Goal: Task Accomplishment & Management: Complete application form

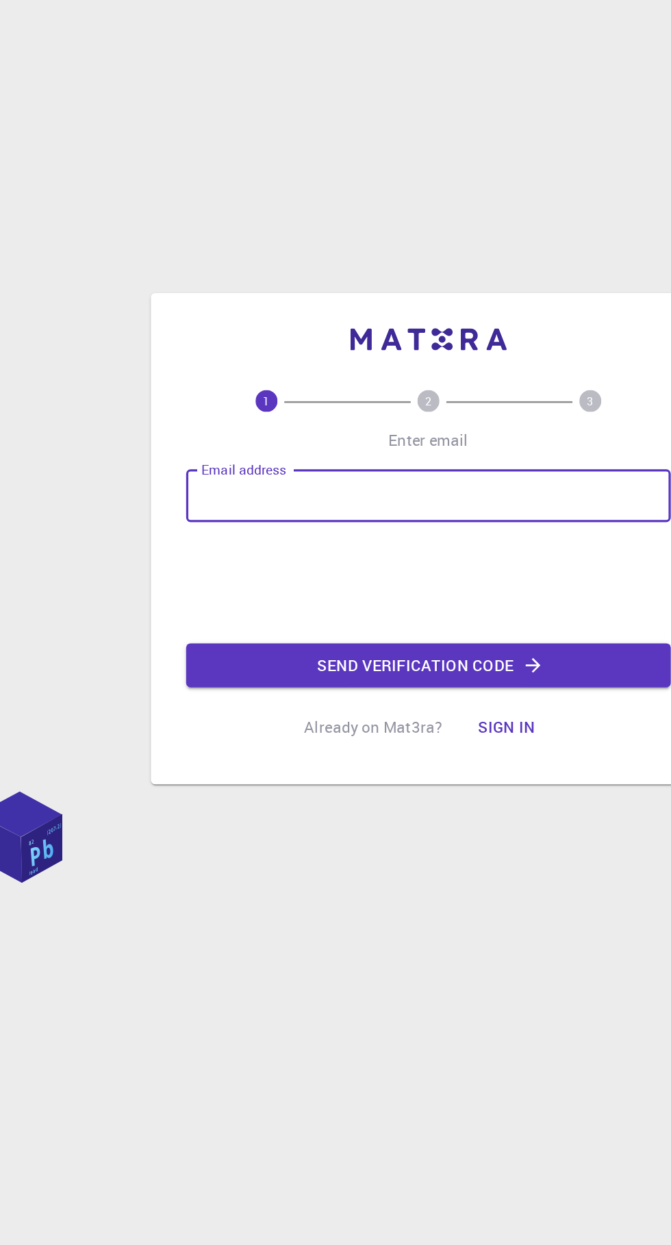
type input "[EMAIL_ADDRESS][DOMAIN_NAME]"
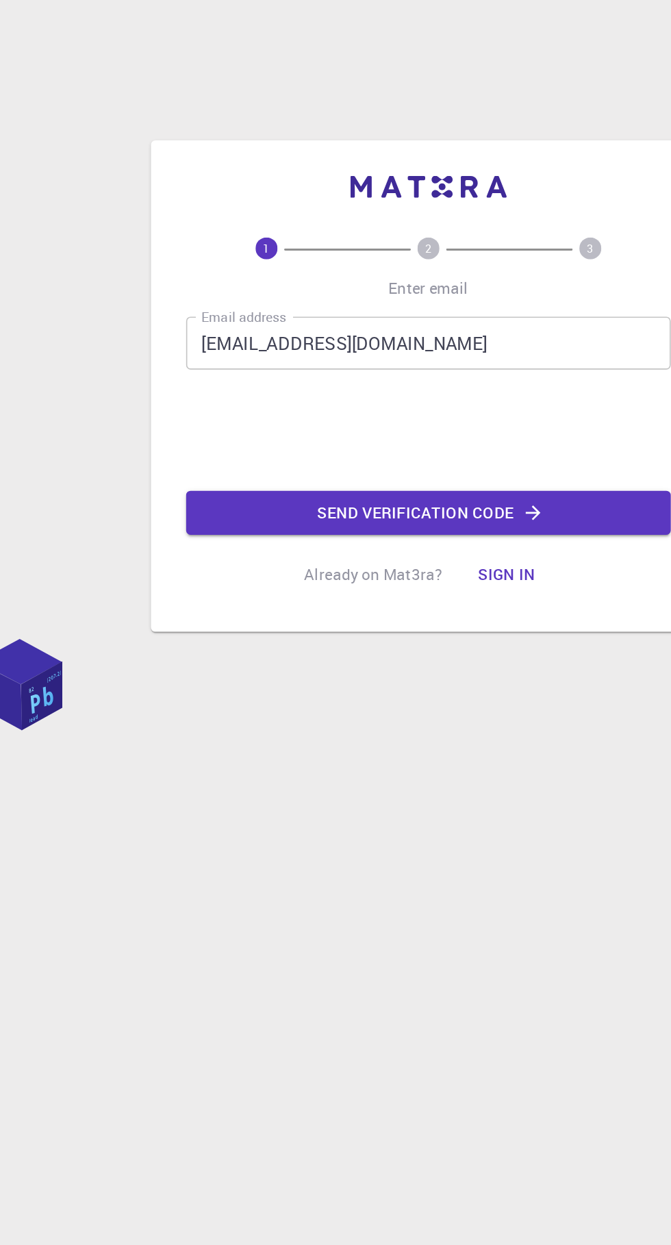
click at [210, 681] on button "Send verification code" at bounding box center [335, 666] width 301 height 27
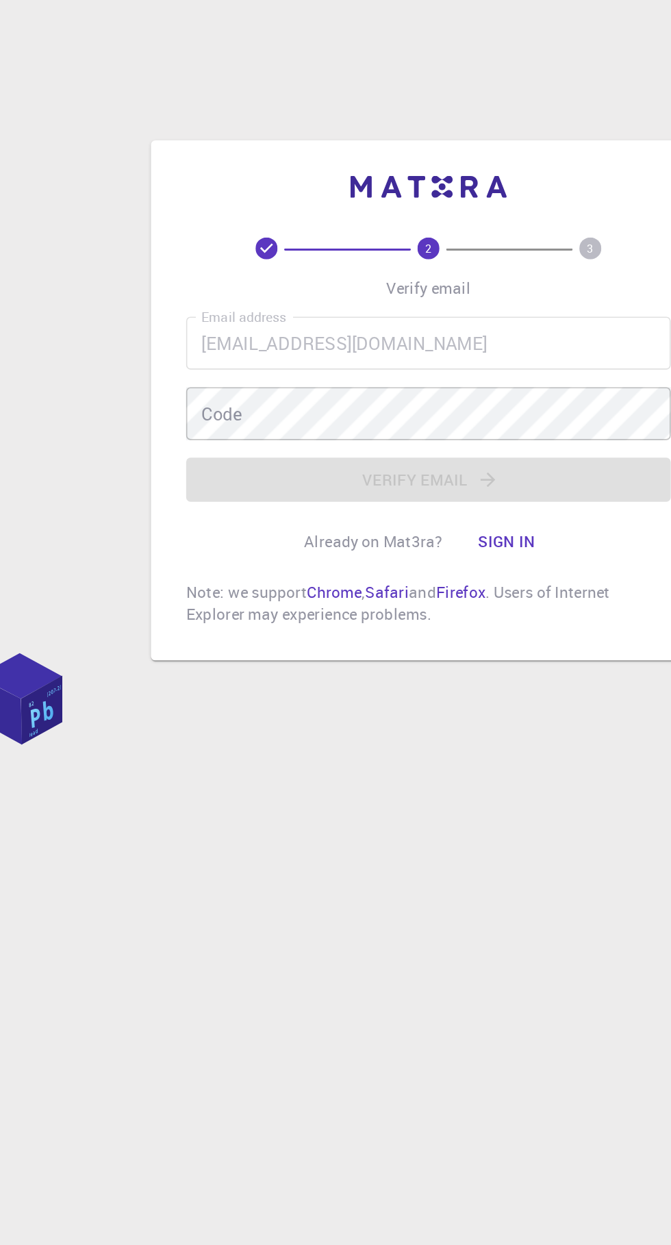
click at [207, 613] on div "Code Code" at bounding box center [335, 596] width 301 height 33
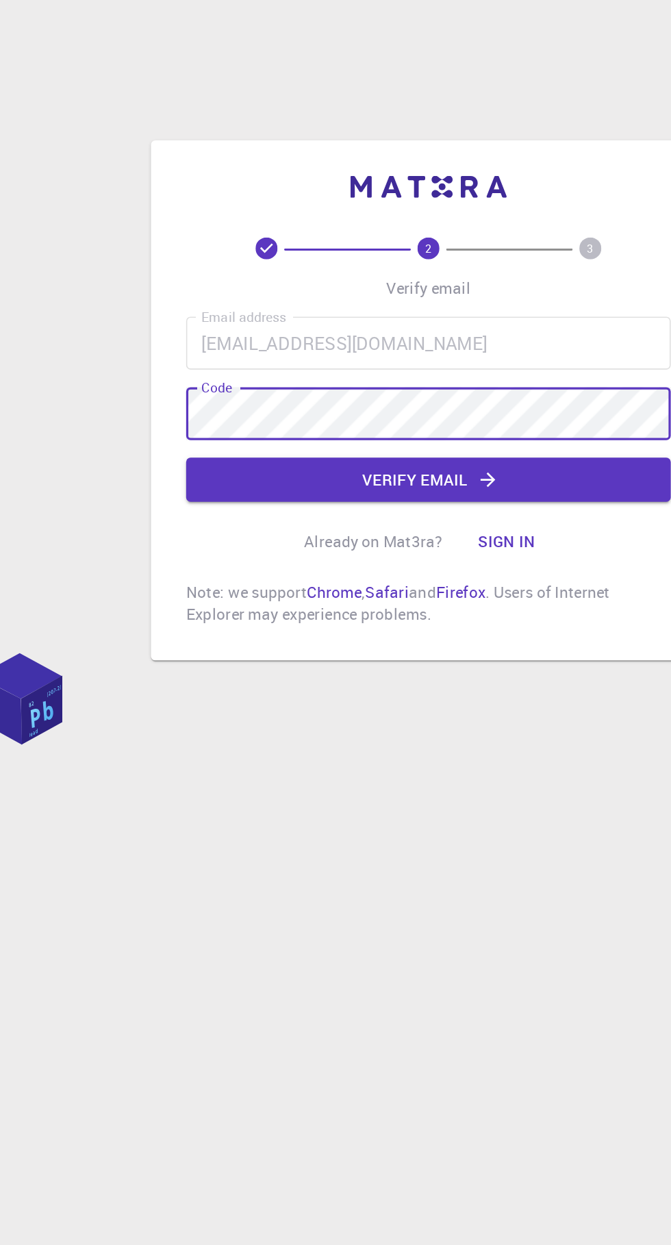
click at [234, 651] on button "Verify email" at bounding box center [335, 637] width 301 height 27
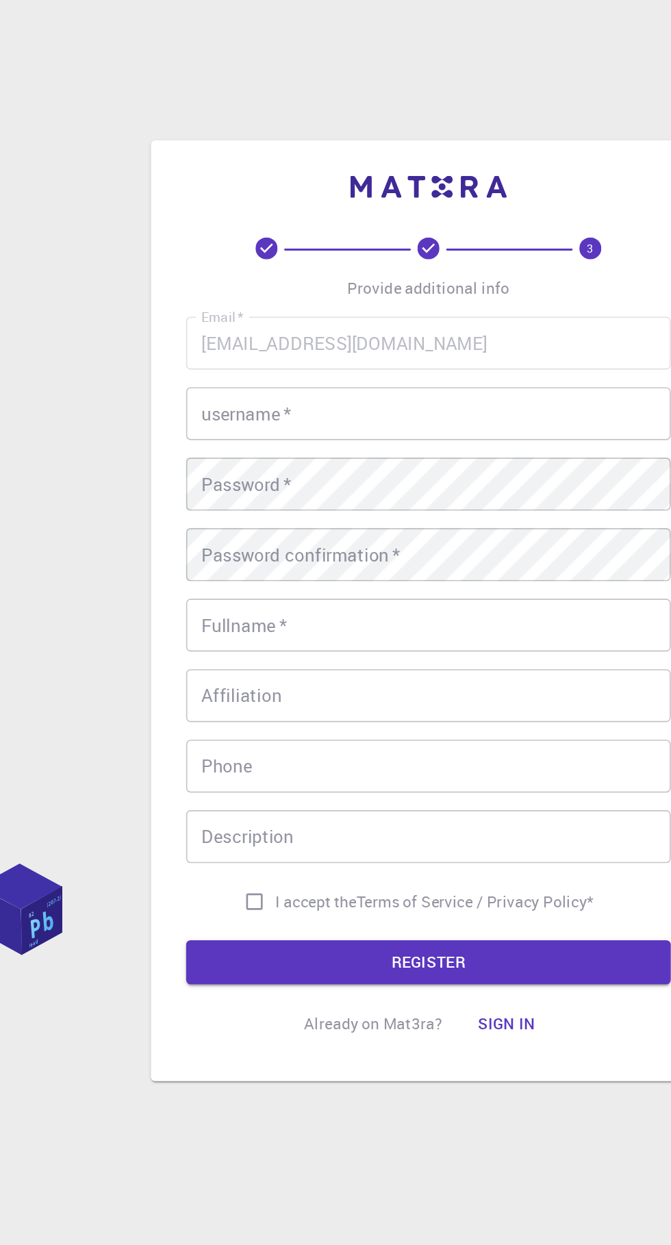
click at [201, 482] on div "username   * username   *" at bounding box center [335, 465] width 301 height 33
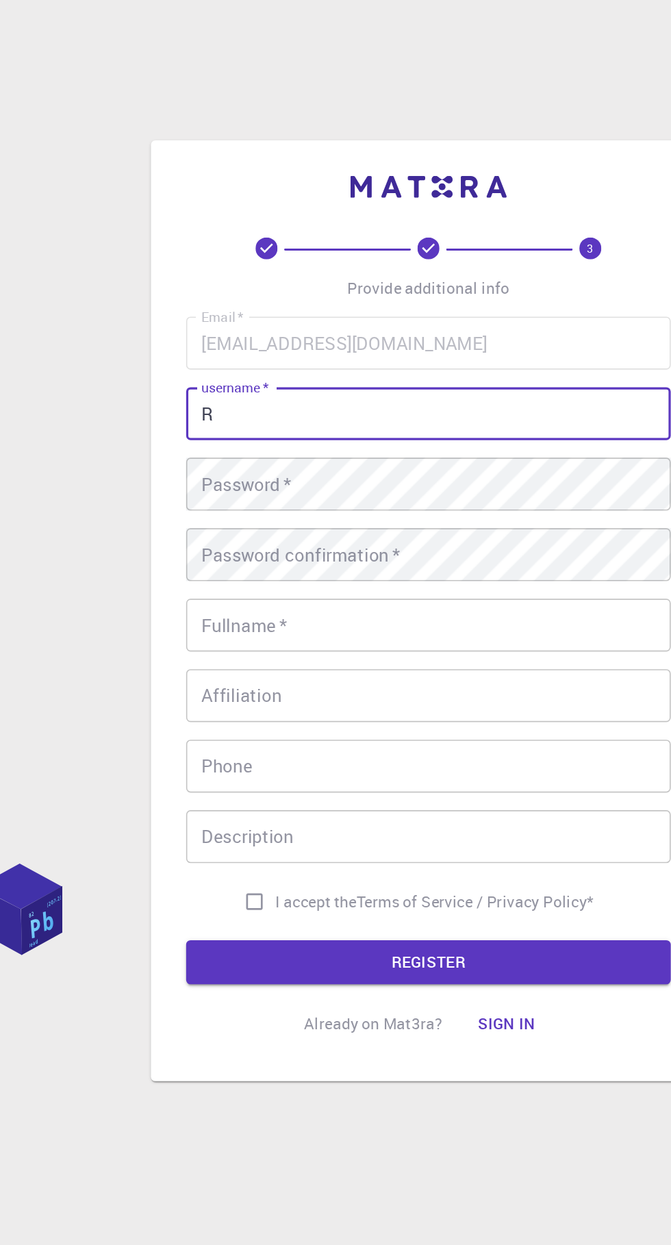
type input "Ritu"
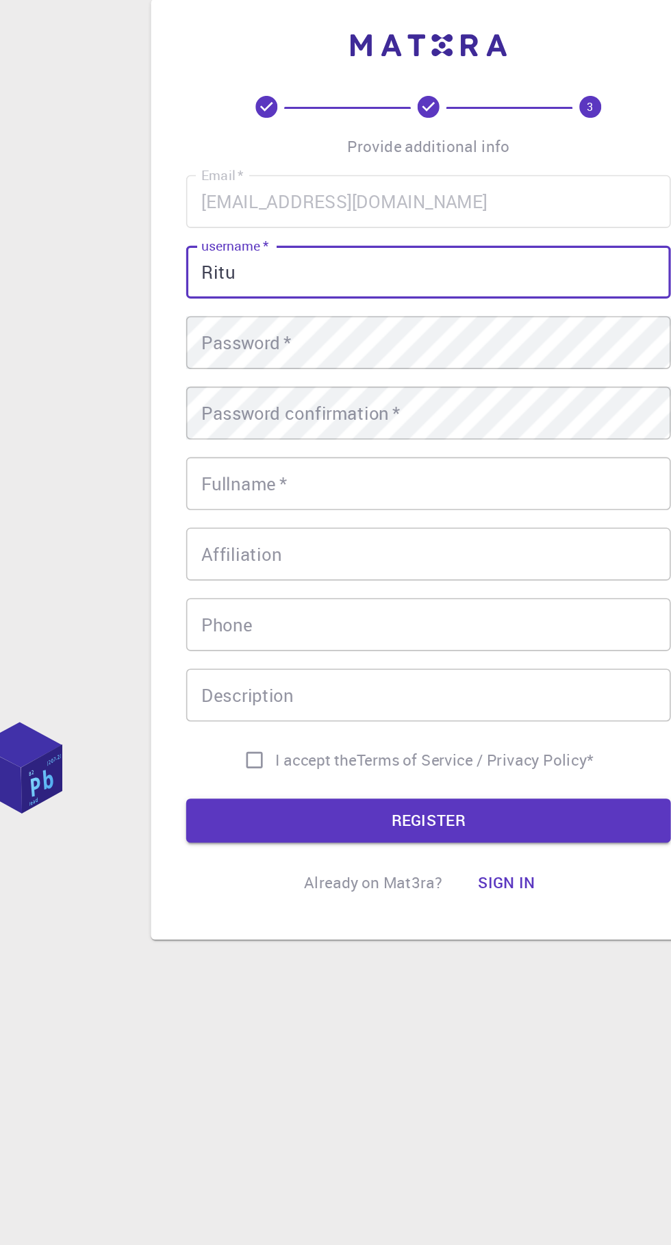
click at [197, 526] on div "Password   * Password   *" at bounding box center [335, 509] width 301 height 33
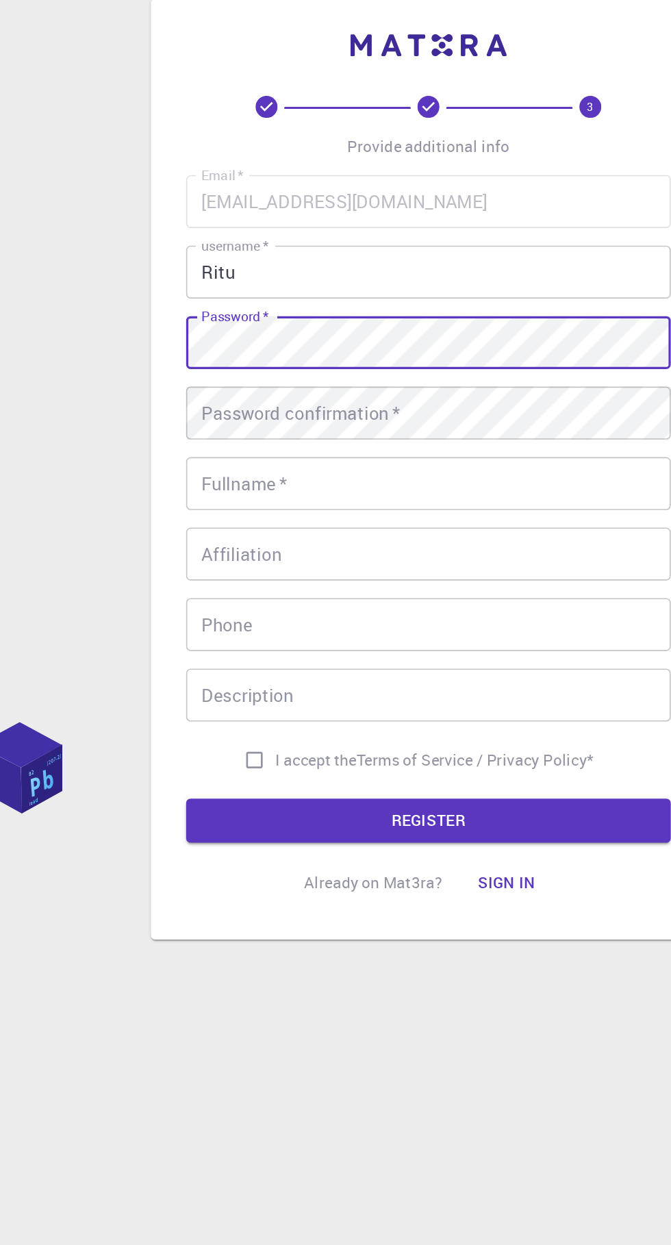
click at [201, 570] on div "Password confirmation   * Password confirmation   *" at bounding box center [335, 553] width 301 height 33
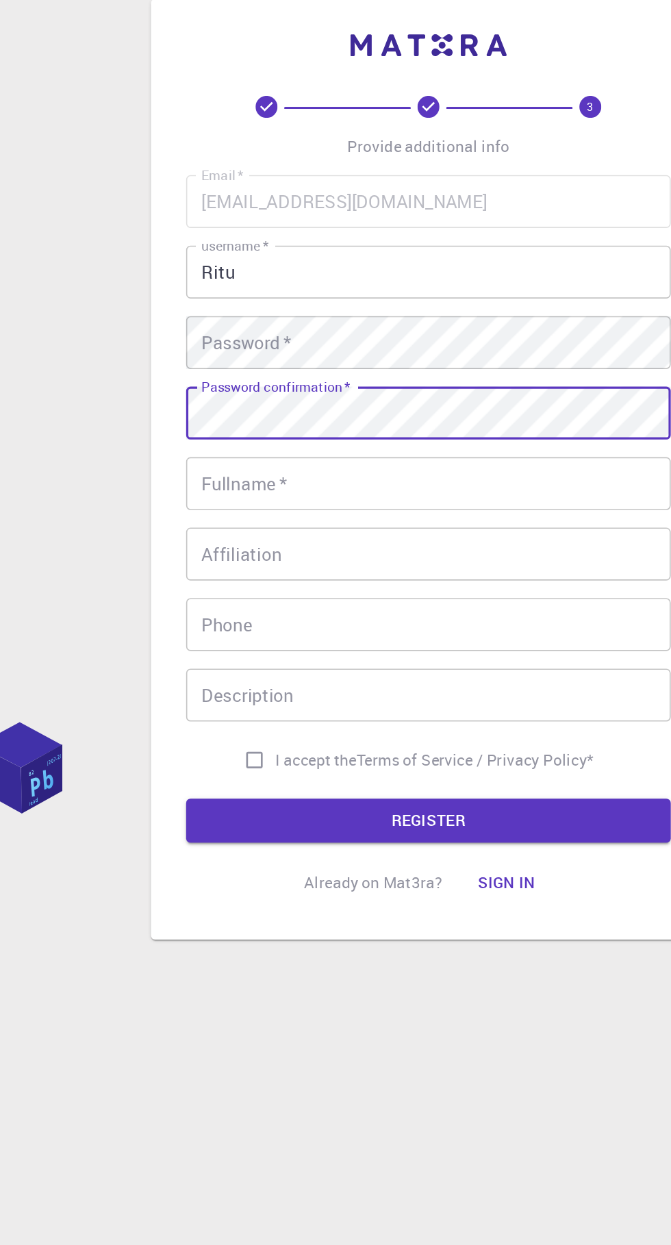
click at [199, 526] on div "Password   * Password   *" at bounding box center [335, 509] width 301 height 33
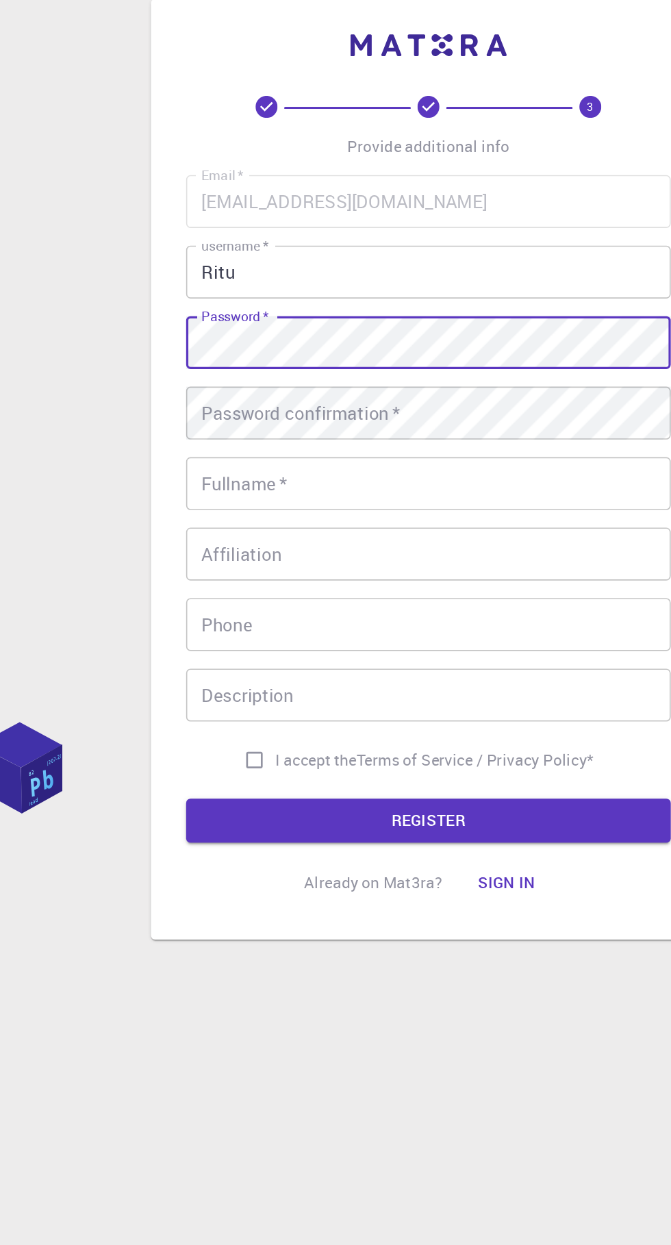
click at [199, 570] on div "Password confirmation   * Password confirmation   *" at bounding box center [335, 553] width 301 height 33
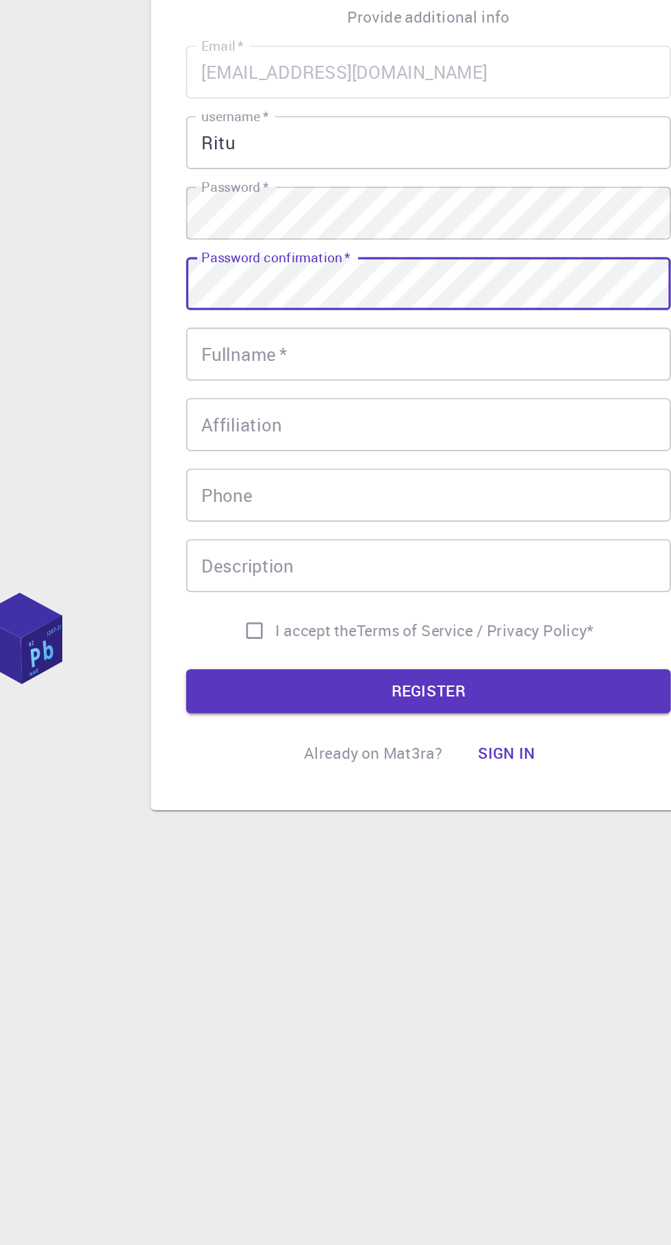
click at [210, 614] on div "Fullname   * Fullname   *" at bounding box center [335, 597] width 301 height 33
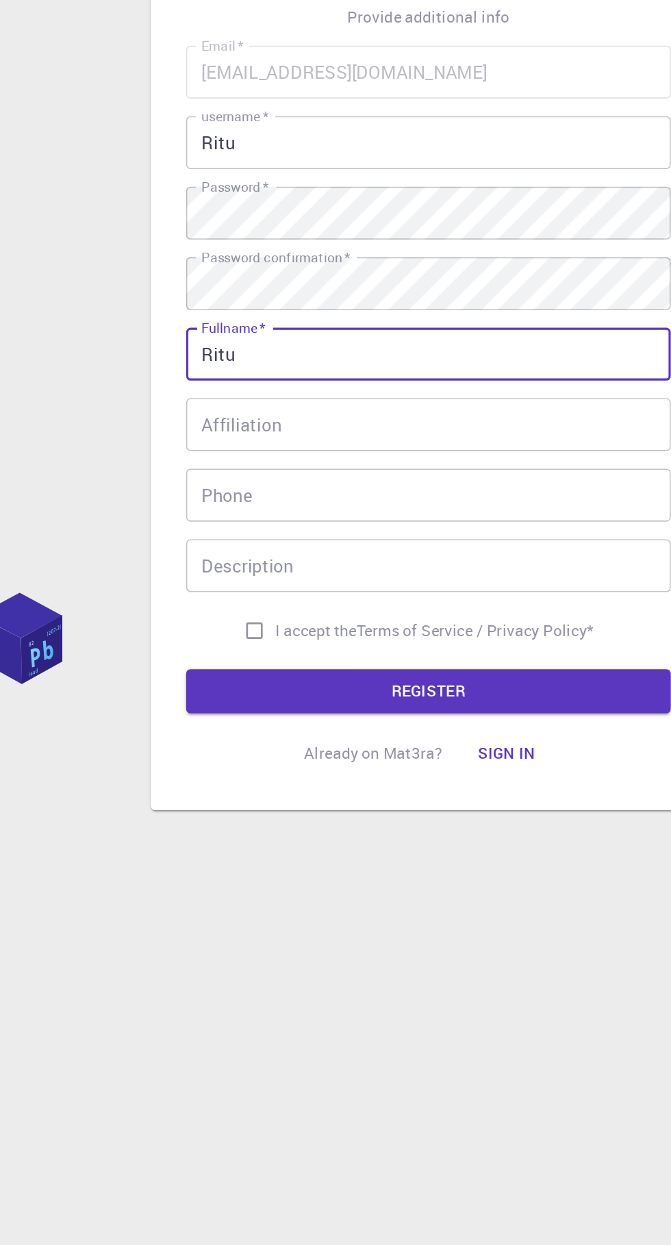
type input "Ritu"
click at [197, 657] on div "Affiliation Affiliation" at bounding box center [335, 641] width 301 height 33
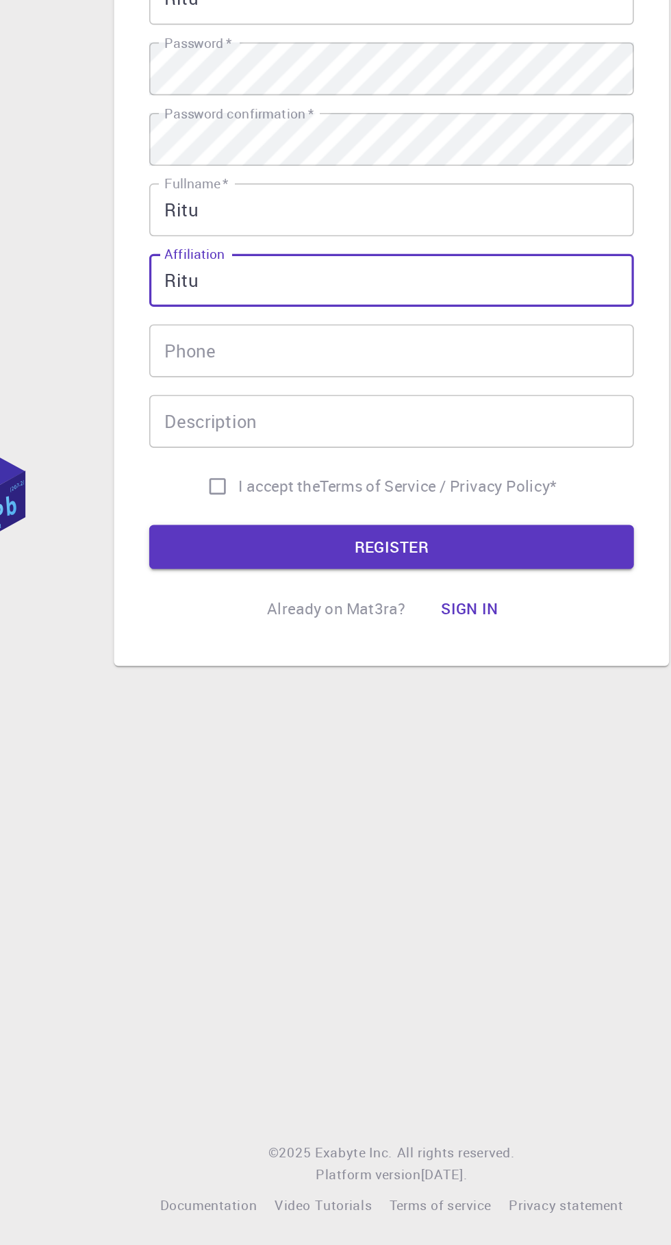
type input "Ritu"
click at [203, 701] on div "Phone Phone" at bounding box center [335, 684] width 301 height 33
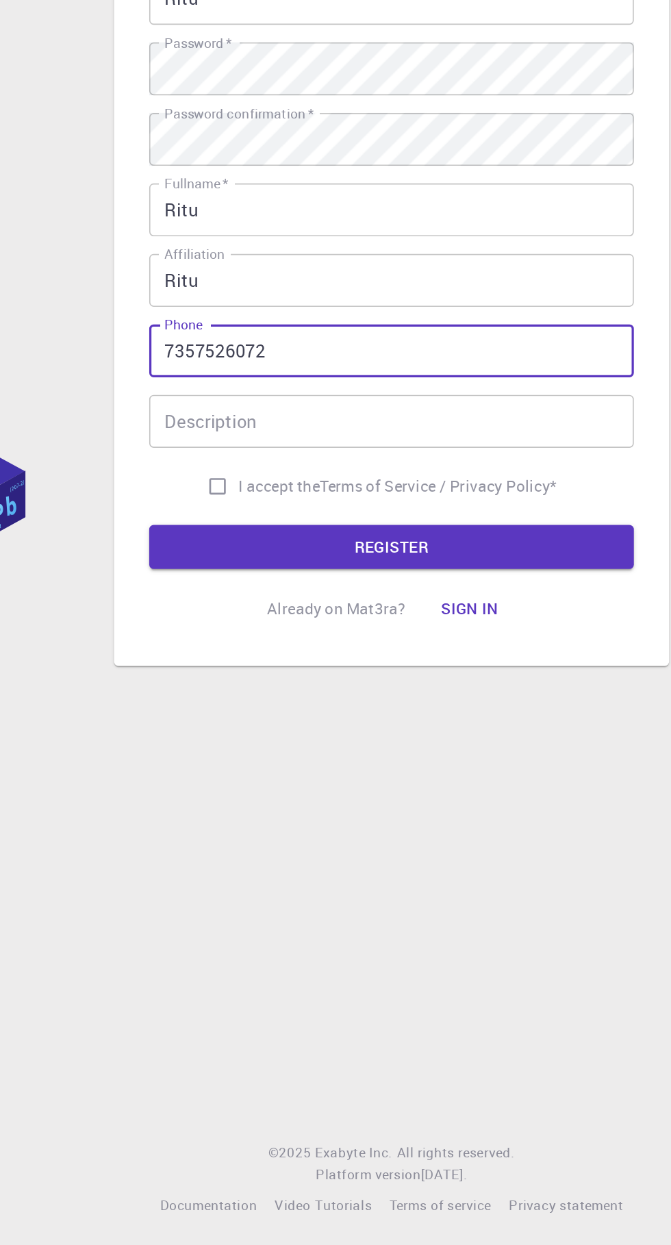
click at [245, 820] on button "REGISTER" at bounding box center [335, 806] width 301 height 27
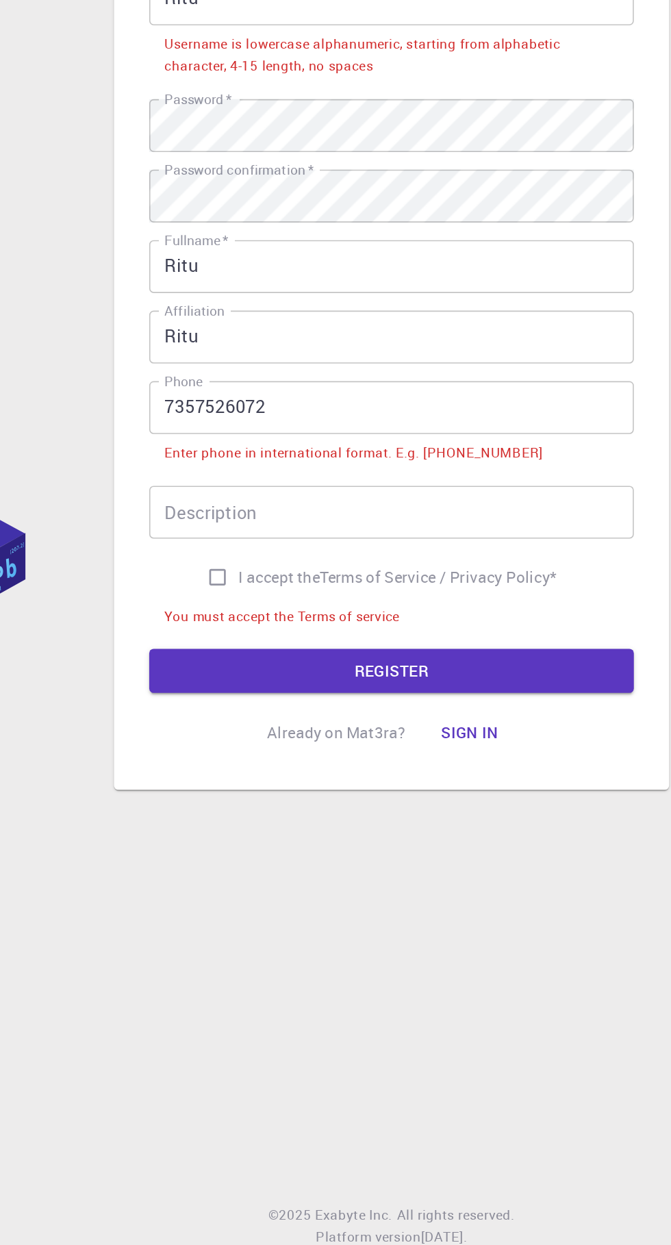
click at [214, 763] on div "Description Description" at bounding box center [335, 746] width 301 height 33
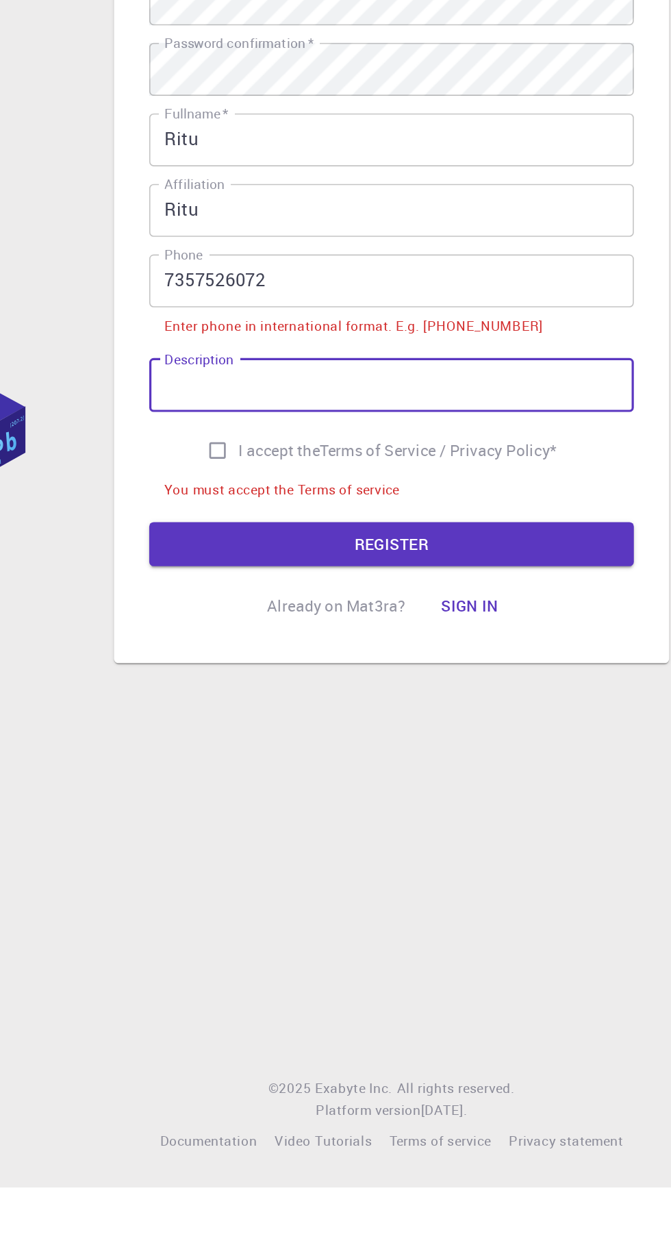
click at [208, 698] on input "7357526072" at bounding box center [335, 681] width 301 height 33
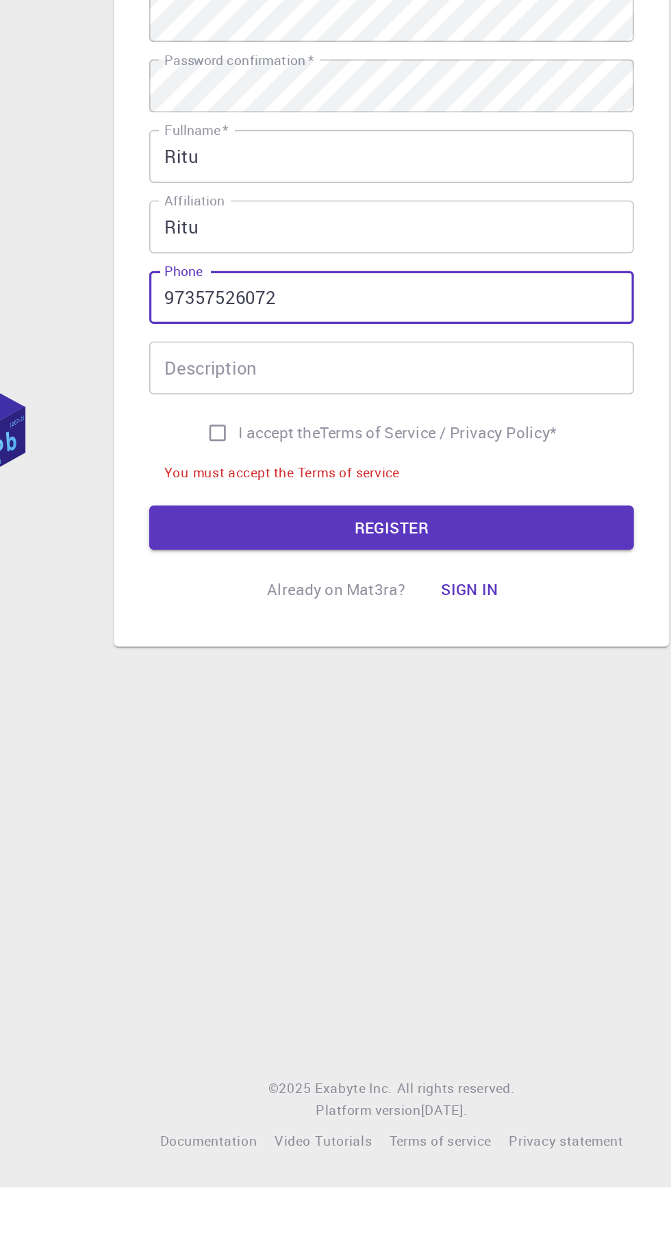
scroll to position [10, 0]
type input "917357526072"
click at [201, 752] on div "Description Description" at bounding box center [335, 735] width 301 height 33
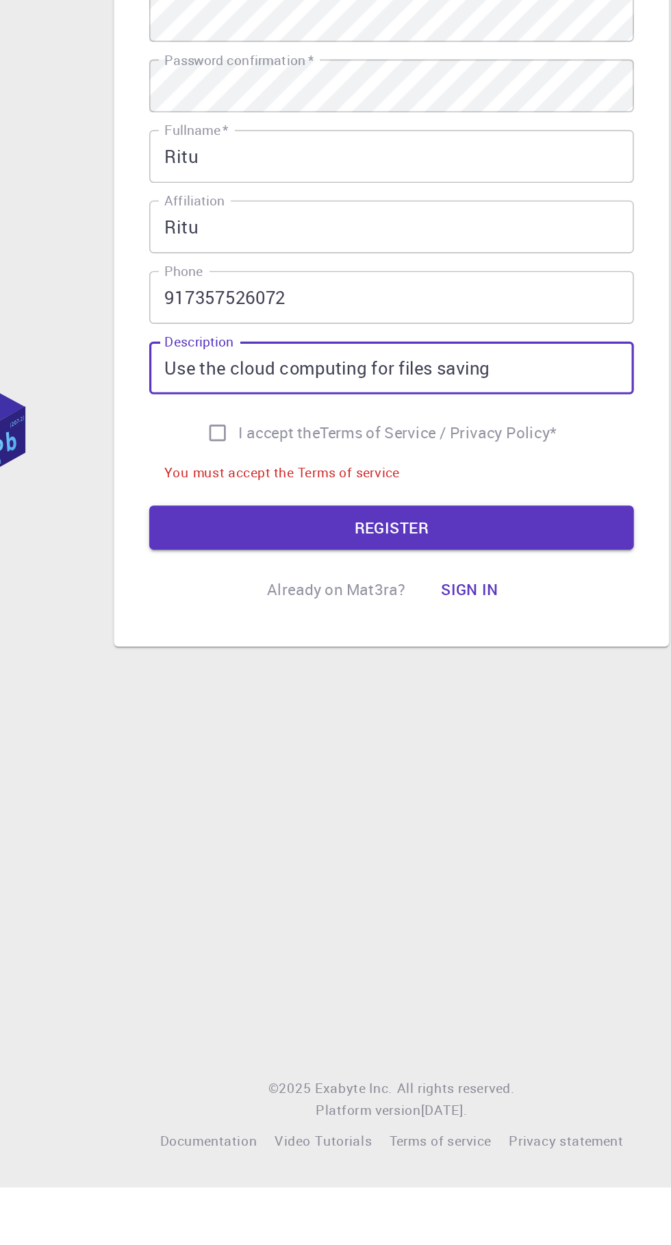
type input "Use the cloud computing for files saving"
click at [223, 789] on input "I accept the Terms of Service / Privacy Policy *" at bounding box center [227, 776] width 26 height 26
checkbox input "true"
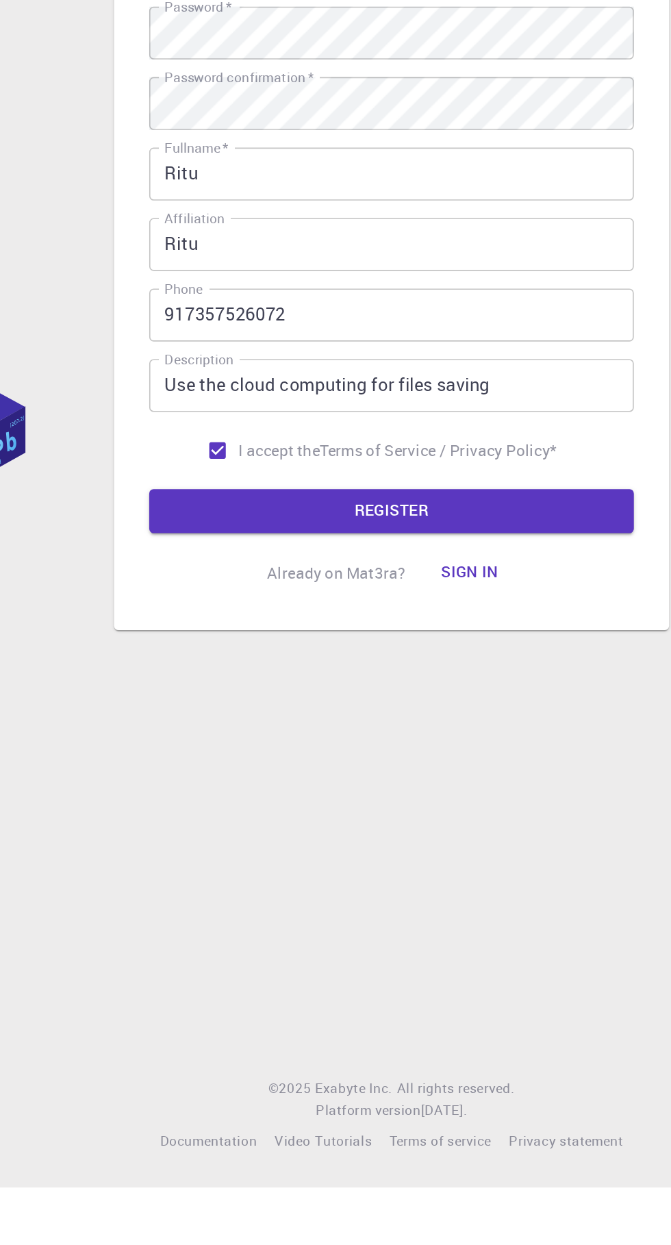
scroll to position [21, 0]
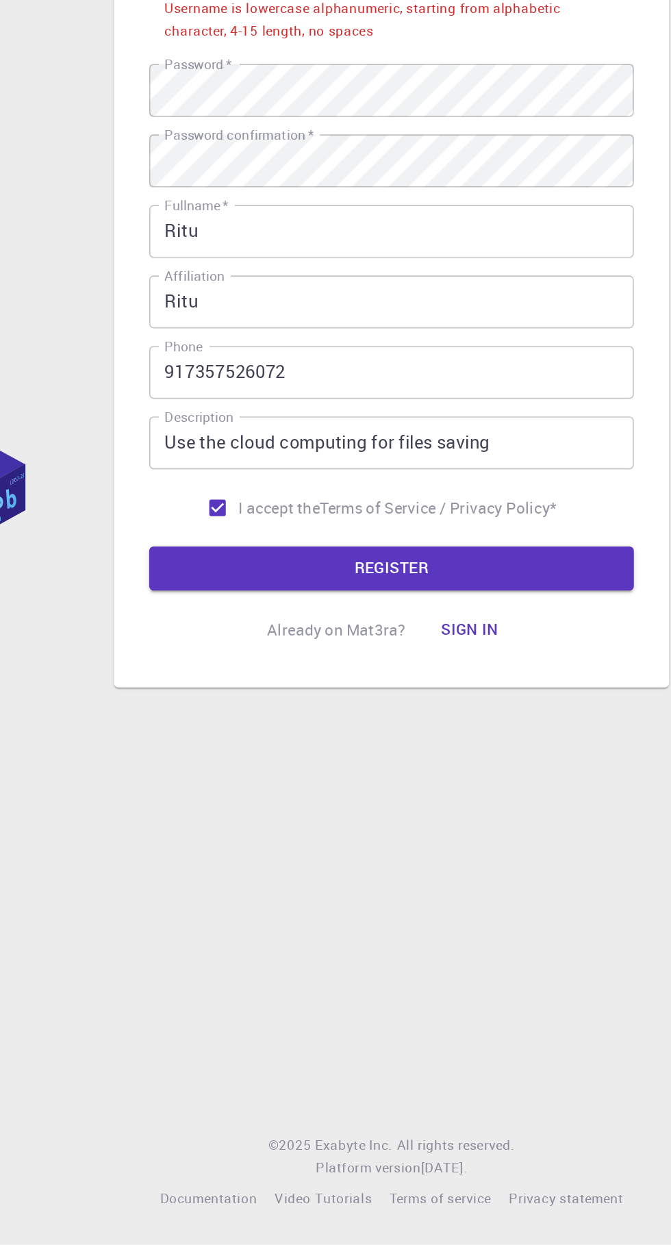
click at [219, 838] on button "REGISTER" at bounding box center [335, 824] width 301 height 27
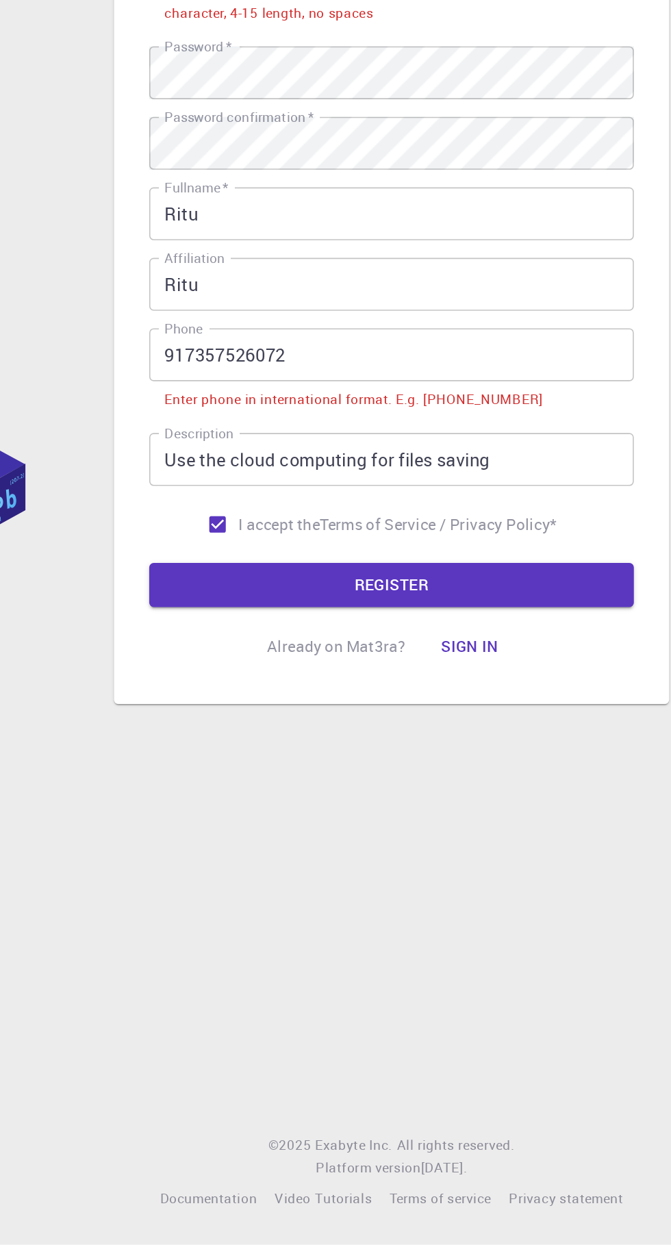
click at [199, 708] on input "917357526072" at bounding box center [335, 691] width 301 height 33
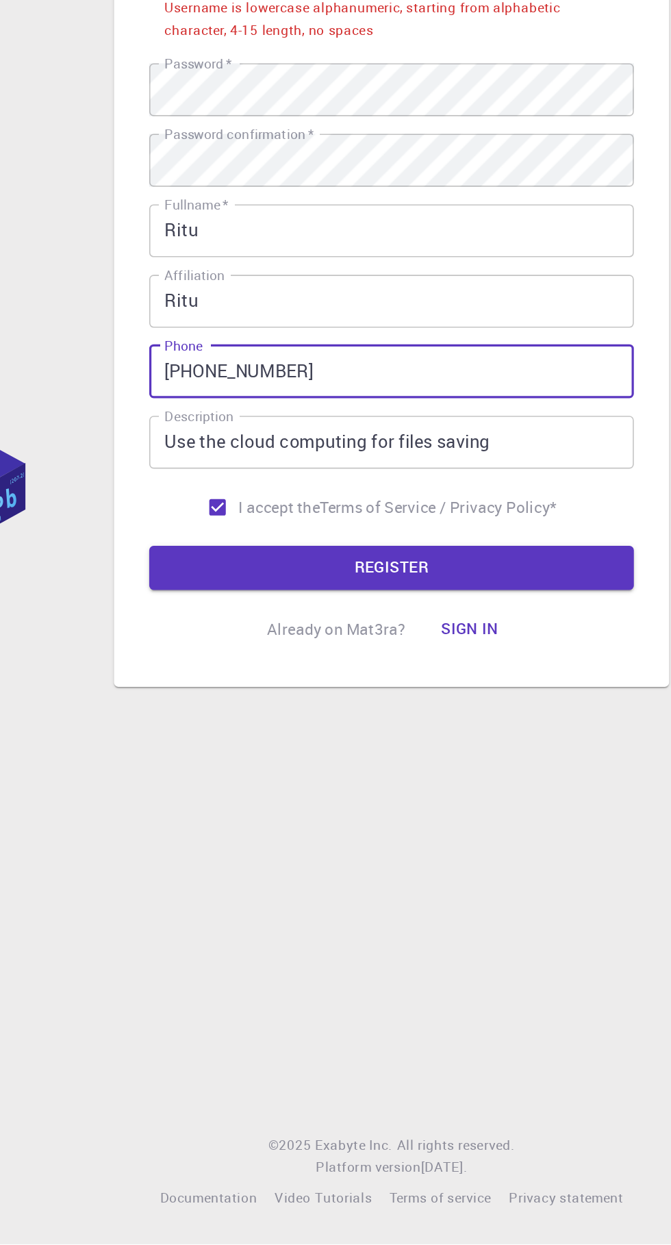
scroll to position [21, 0]
type input "[PHONE_NUMBER]"
click at [238, 838] on button "REGISTER" at bounding box center [335, 824] width 301 height 27
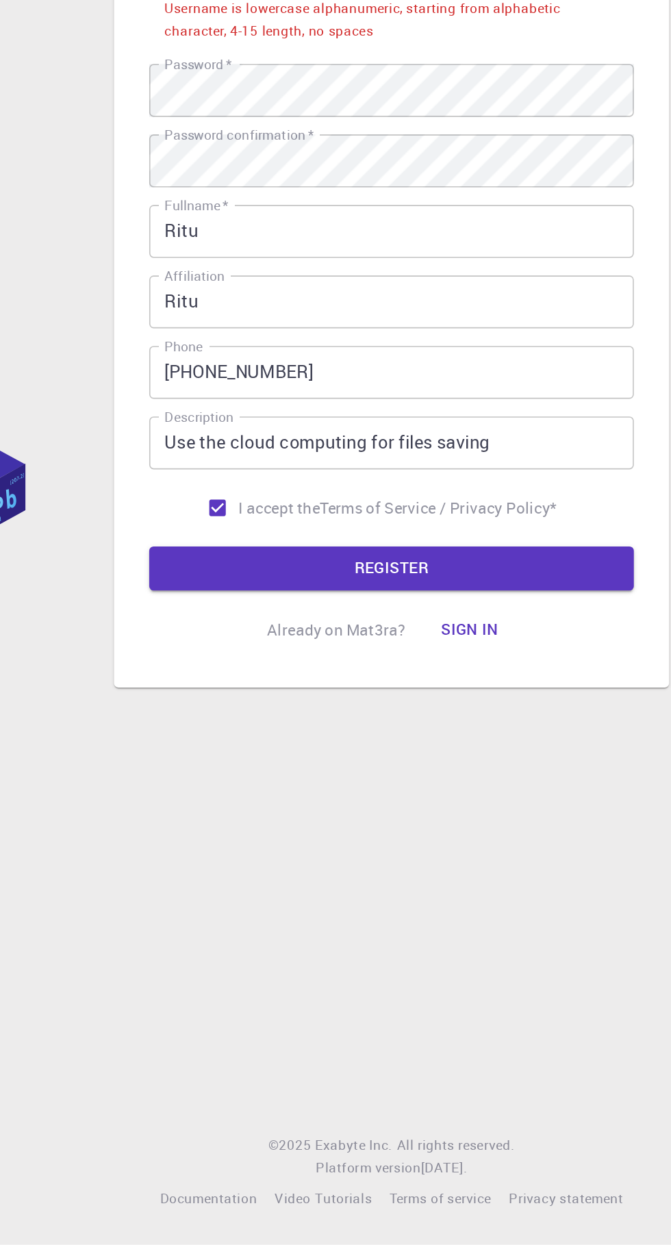
click at [317, 838] on button "REGISTER" at bounding box center [335, 824] width 301 height 27
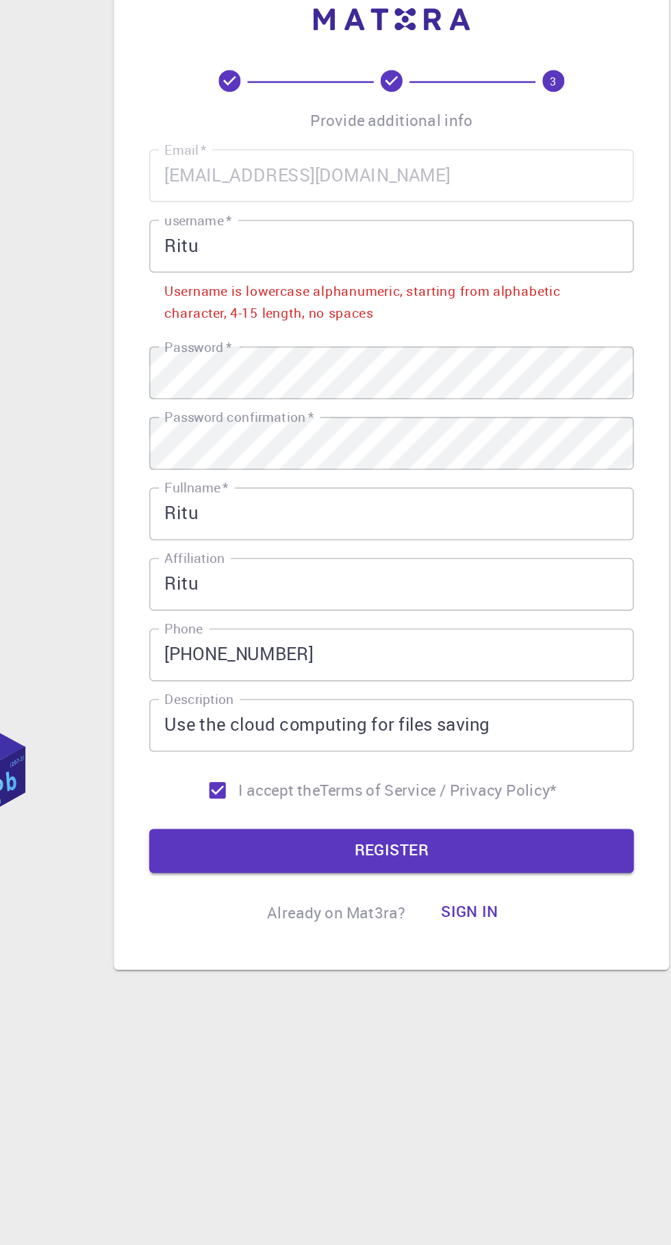
click at [223, 465] on input "Ritu" at bounding box center [335, 448] width 301 height 33
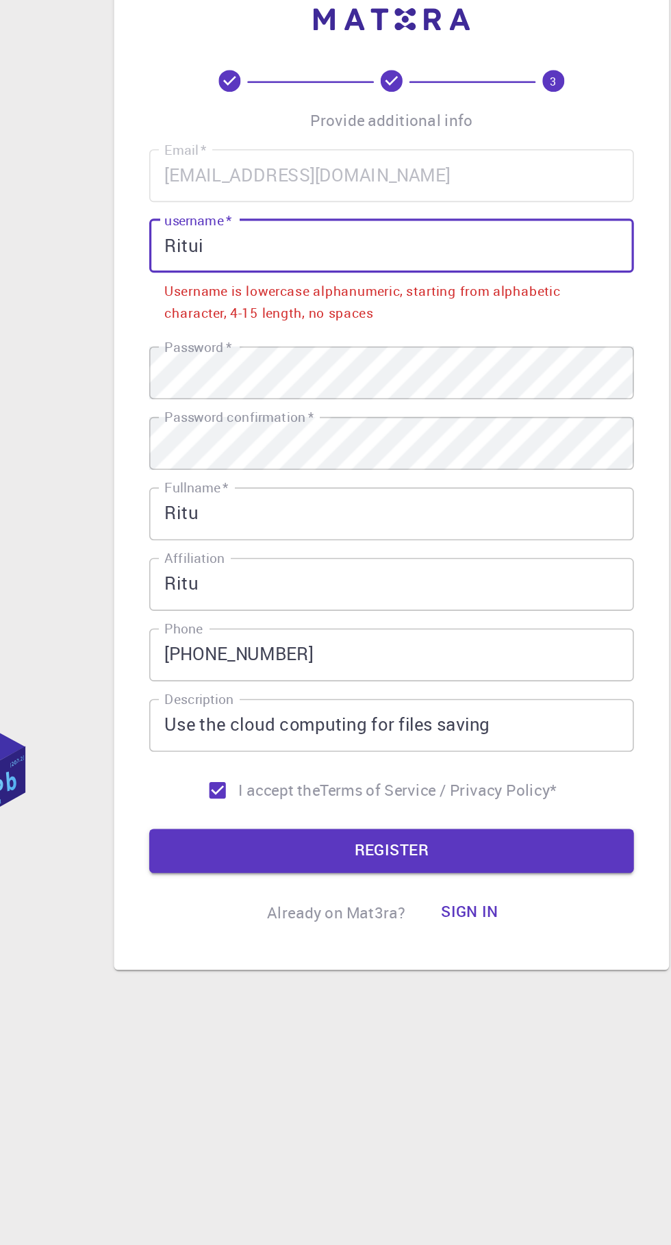
scroll to position [38, 0]
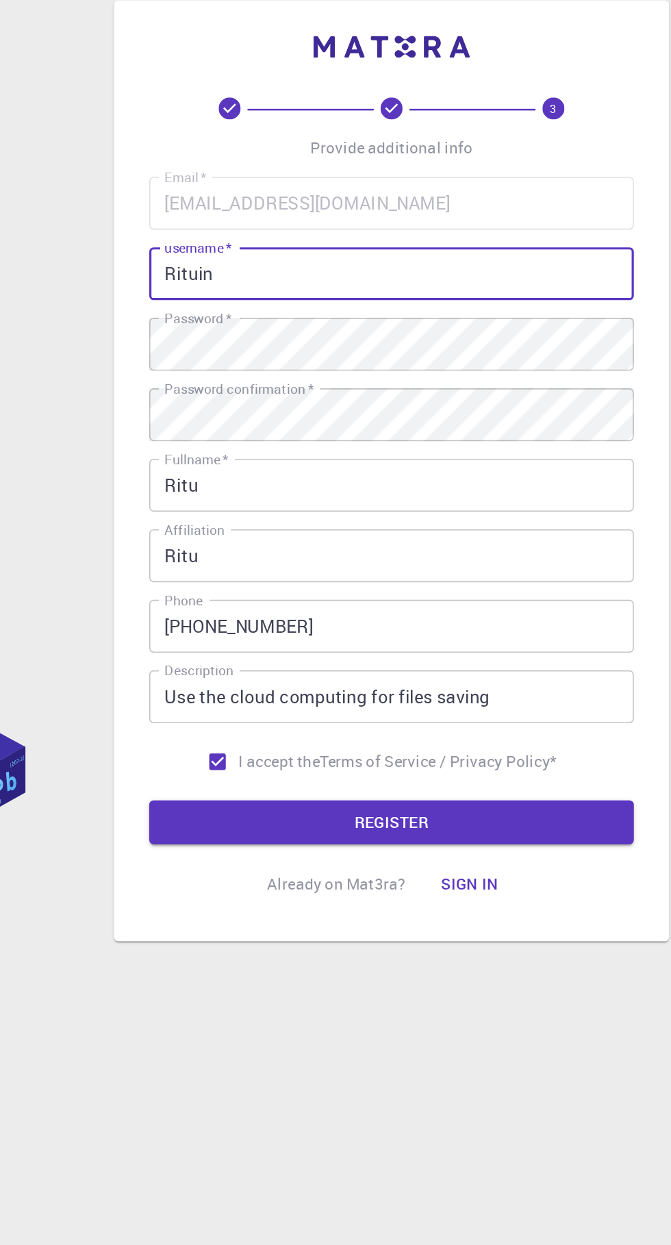
type input "Rituind"
click at [351, 482] on input "[EMAIL_ADDRESS][DOMAIN_NAME]" at bounding box center [335, 465] width 301 height 33
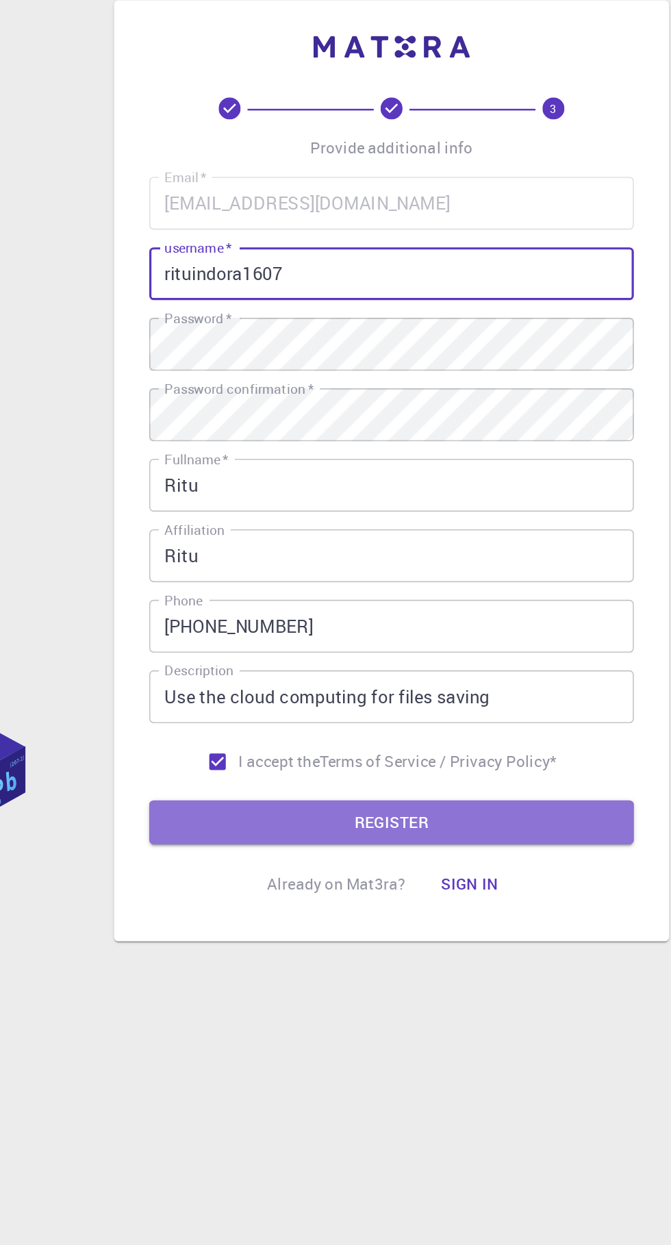
type input "rituindora1607"
click at [242, 816] on button "REGISTER" at bounding box center [335, 806] width 301 height 27
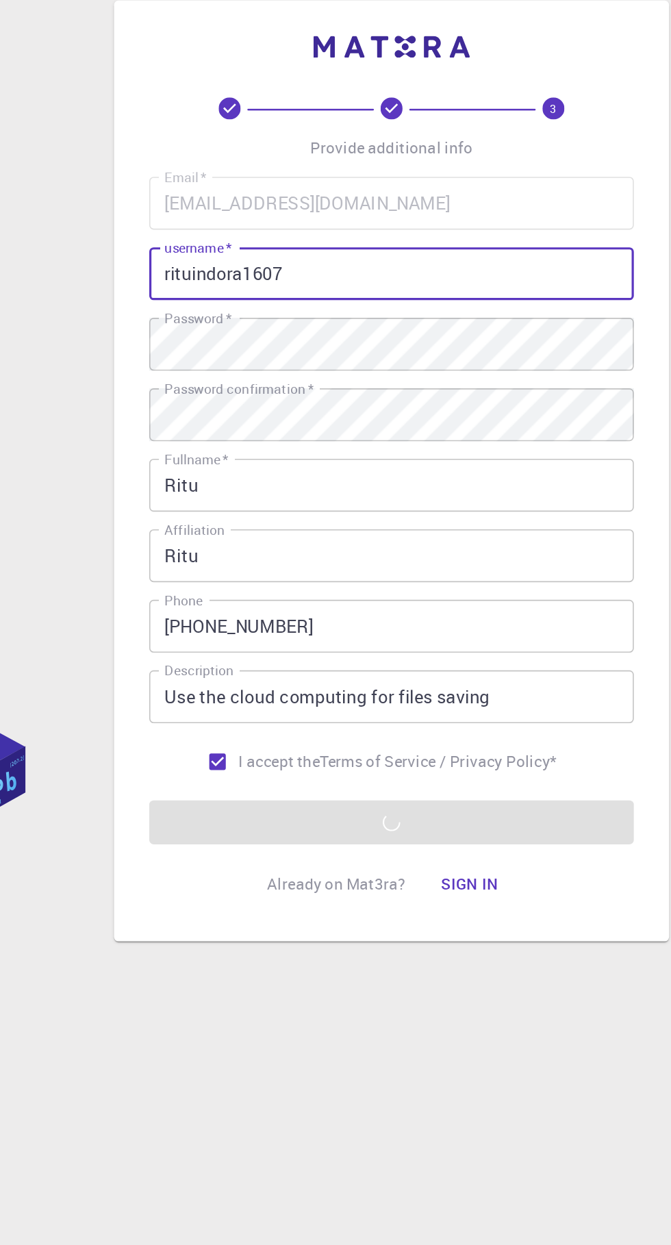
click at [121, 699] on div "3 Provide additional info Email   * [EMAIL_ADDRESS][DOMAIN_NAME] Email   * user…" at bounding box center [335, 622] width 671 height 1245
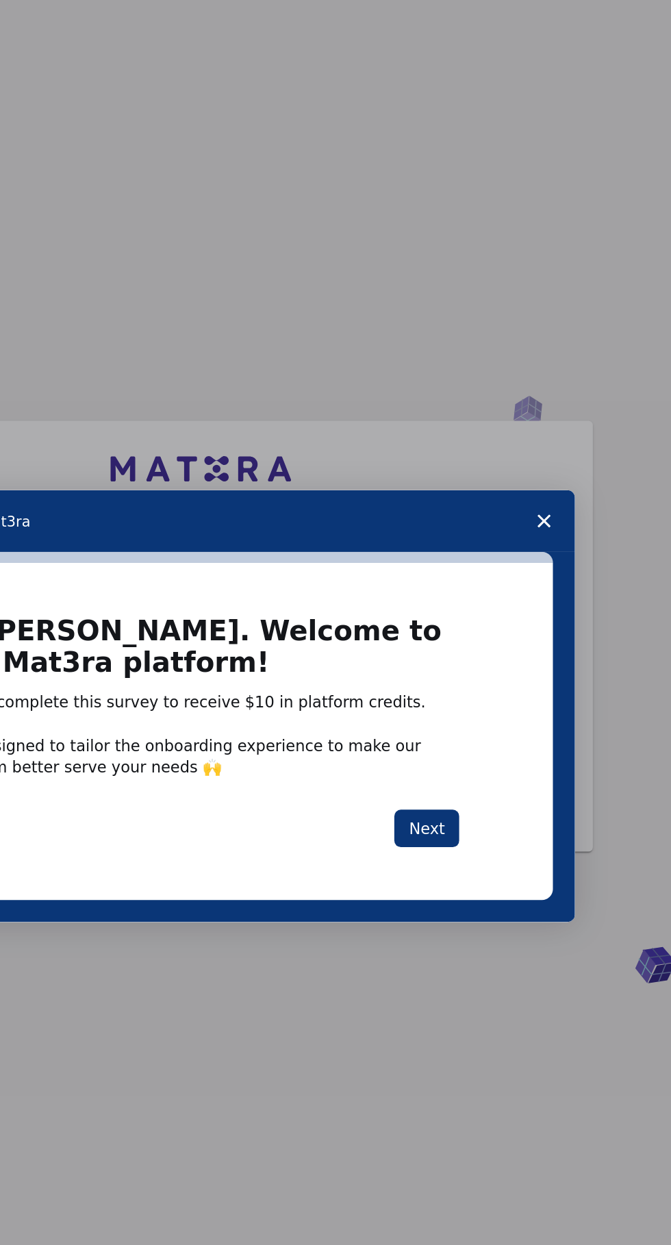
click at [145, 415] on button "Next" at bounding box center [137, 403] width 40 height 23
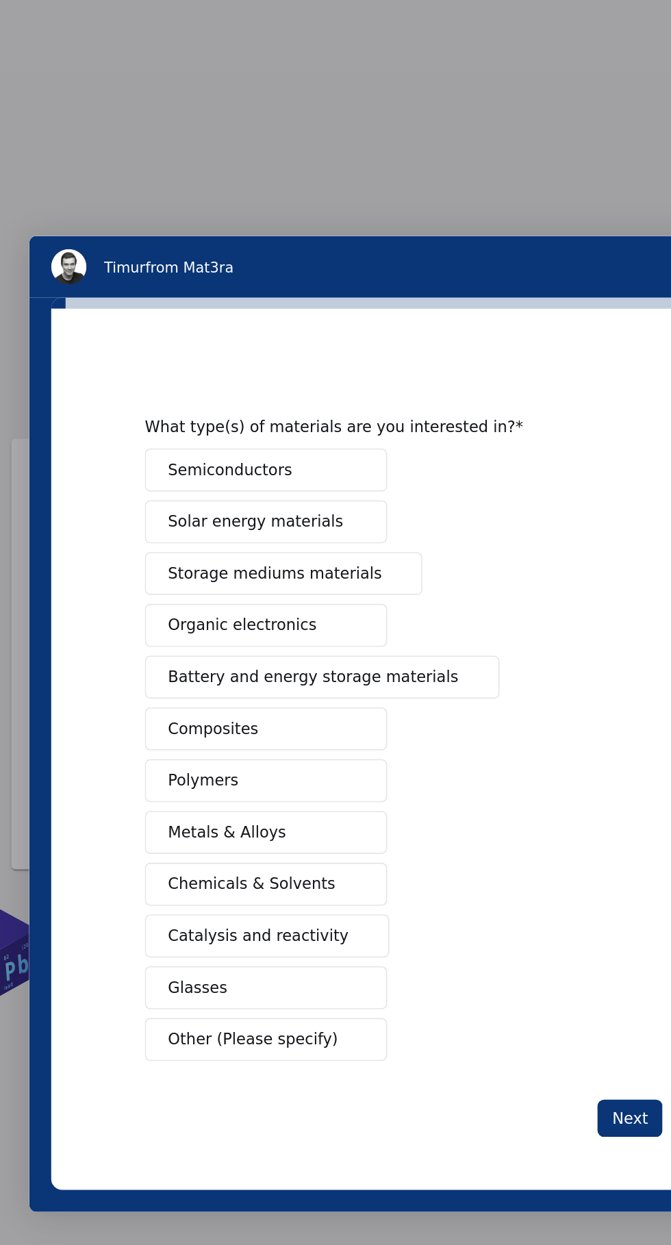
scroll to position [21, 0]
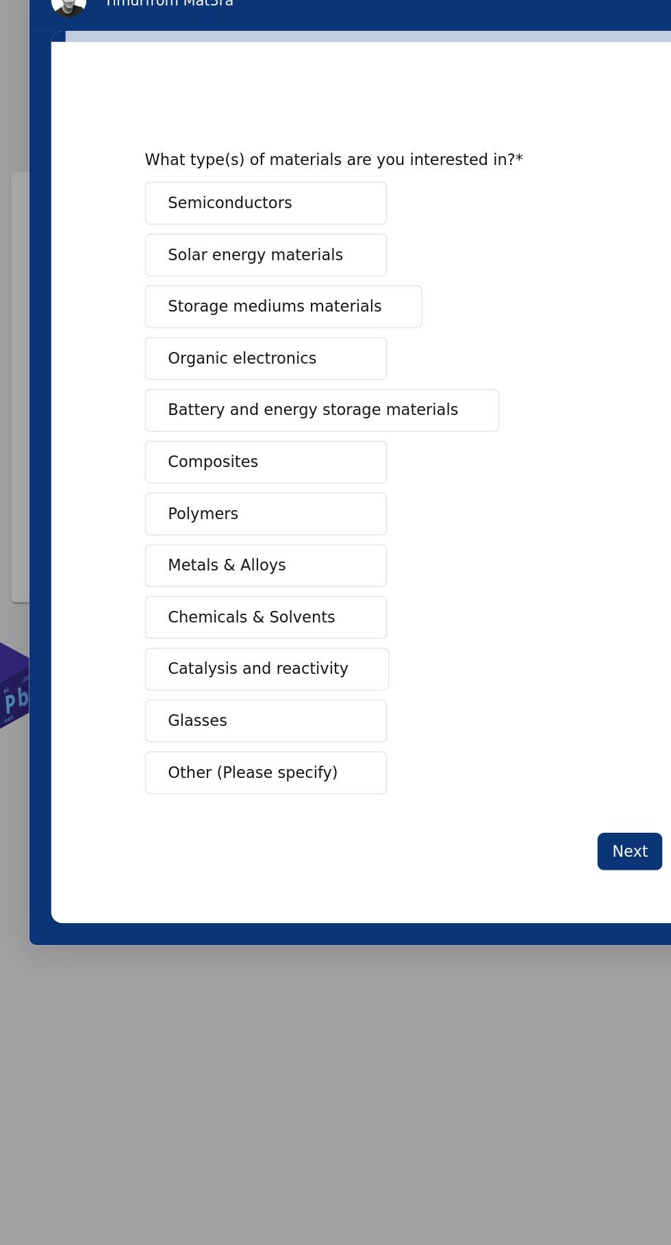
click at [60, 186] on span "Chemicals & Solvents" at bounding box center [105, 178] width 104 height 14
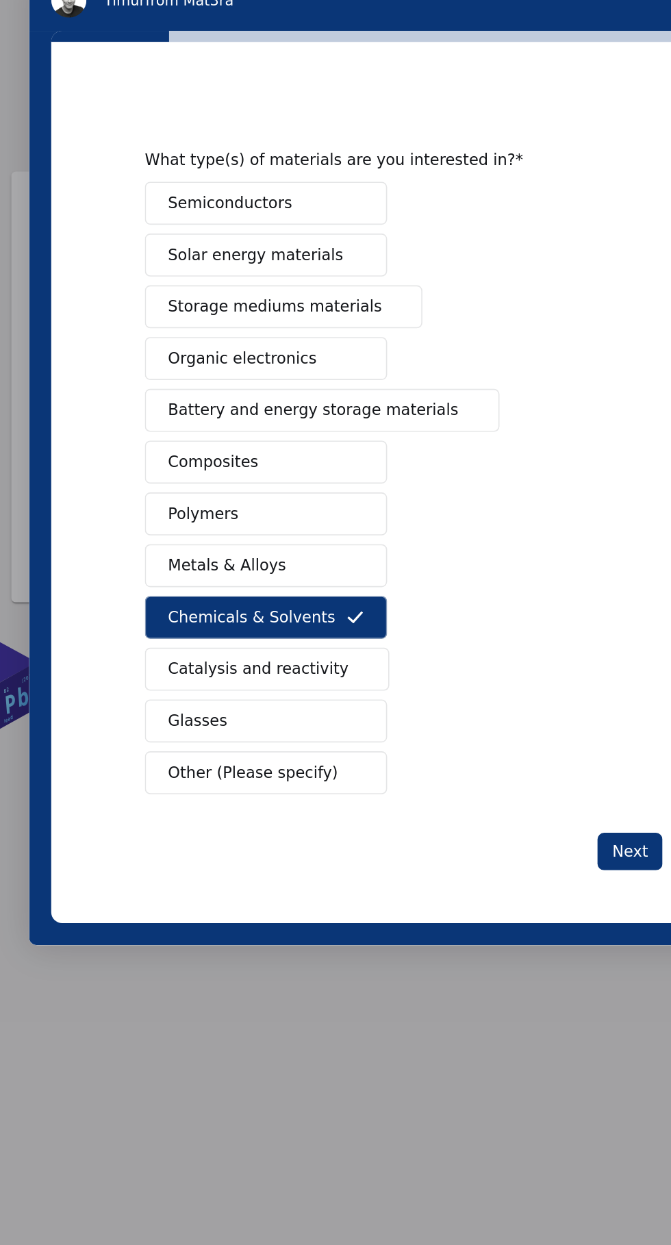
click at [52, 256] on button "Glasses" at bounding box center [114, 242] width 151 height 27
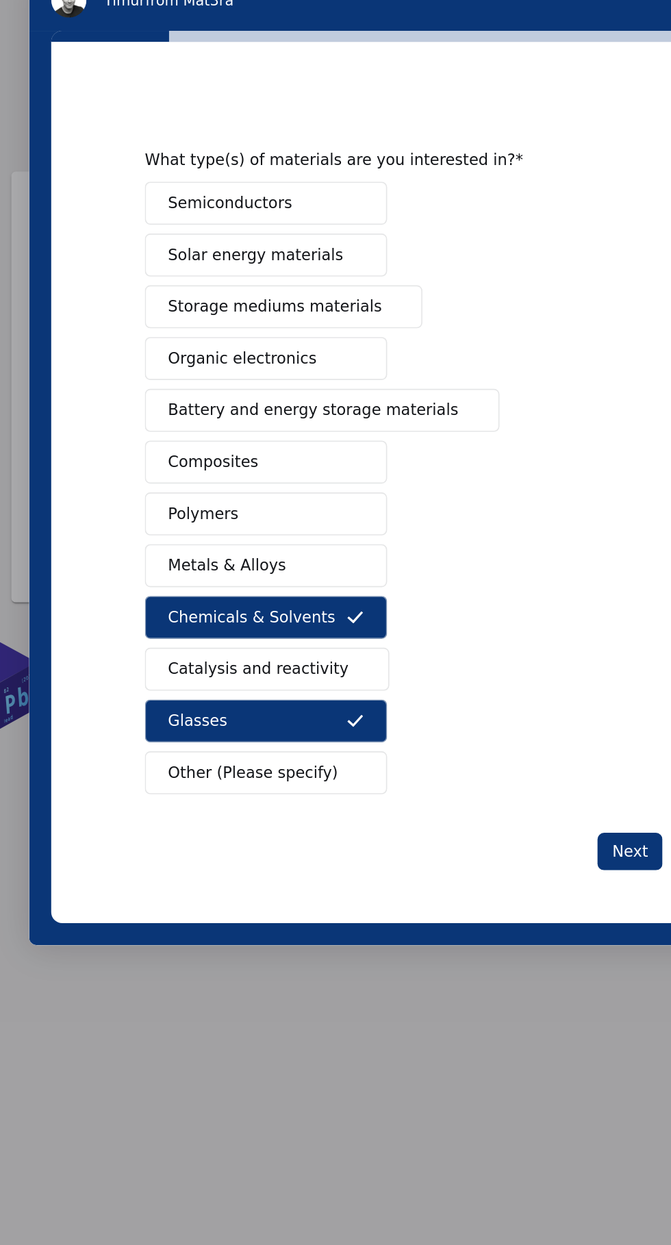
click at [62, 282] on span "Other (Please specify)" at bounding box center [105, 275] width 105 height 14
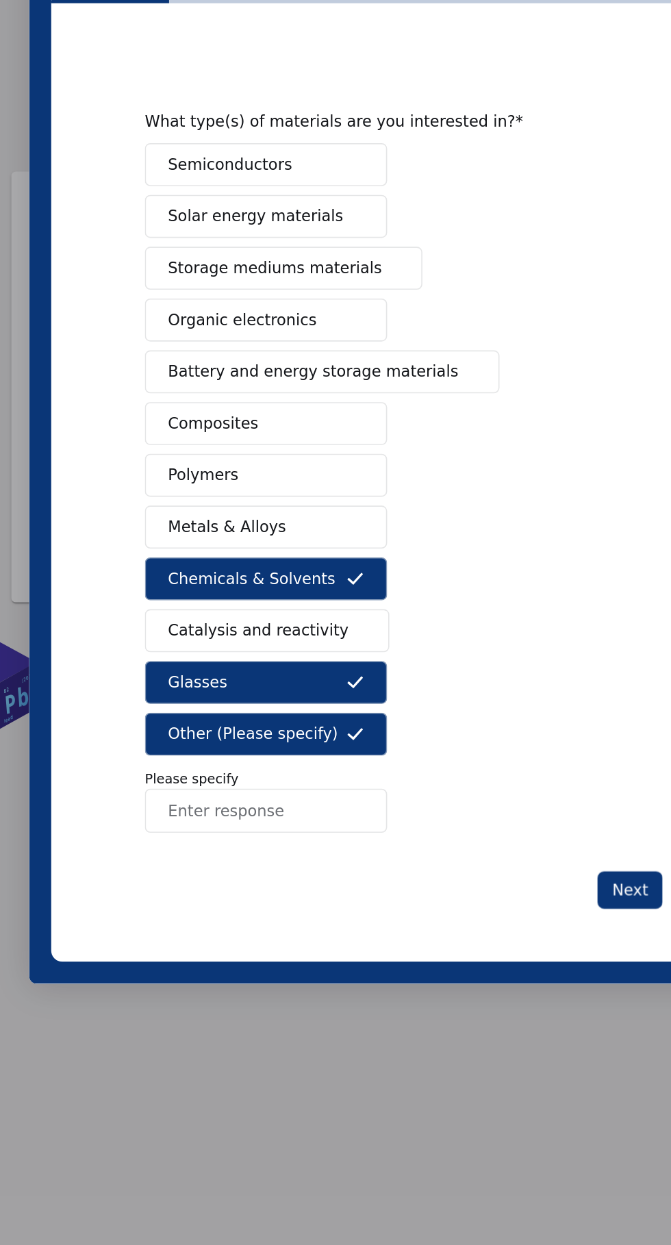
click at [48, 264] on button "Other (Please specify)" at bounding box center [114, 251] width 151 height 27
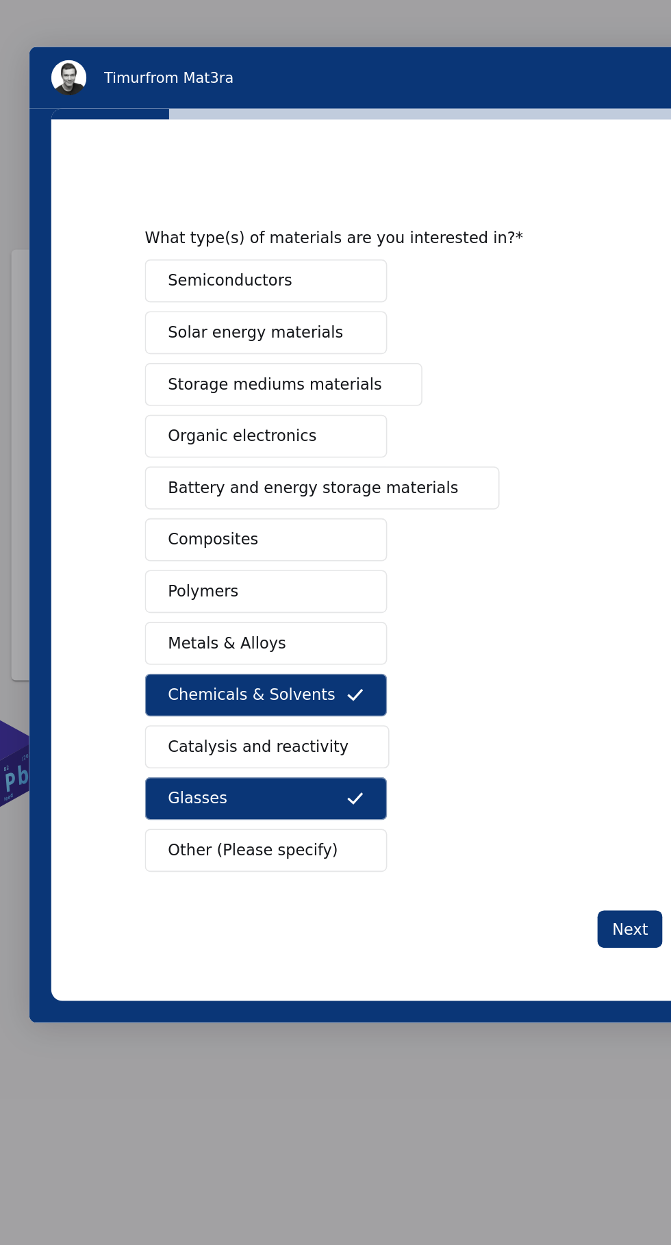
click at [52, 199] on button "Polymers" at bounding box center [114, 191] width 151 height 27
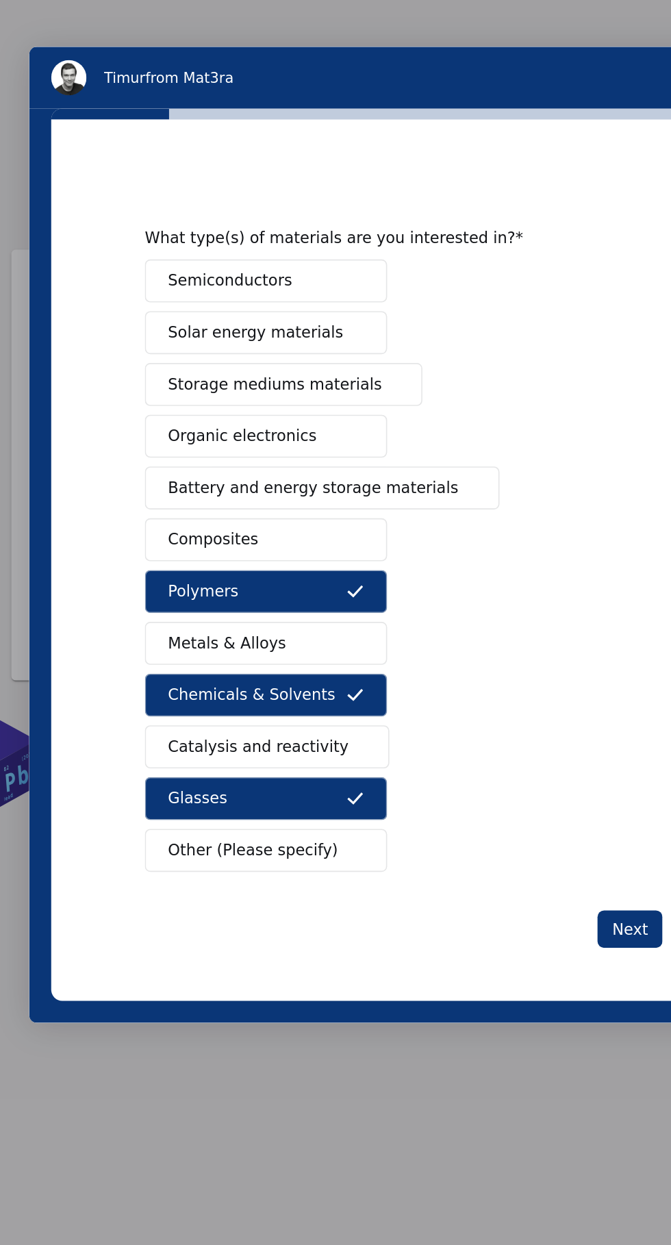
click at [43, 191] on button "Polymers" at bounding box center [114, 191] width 151 height 27
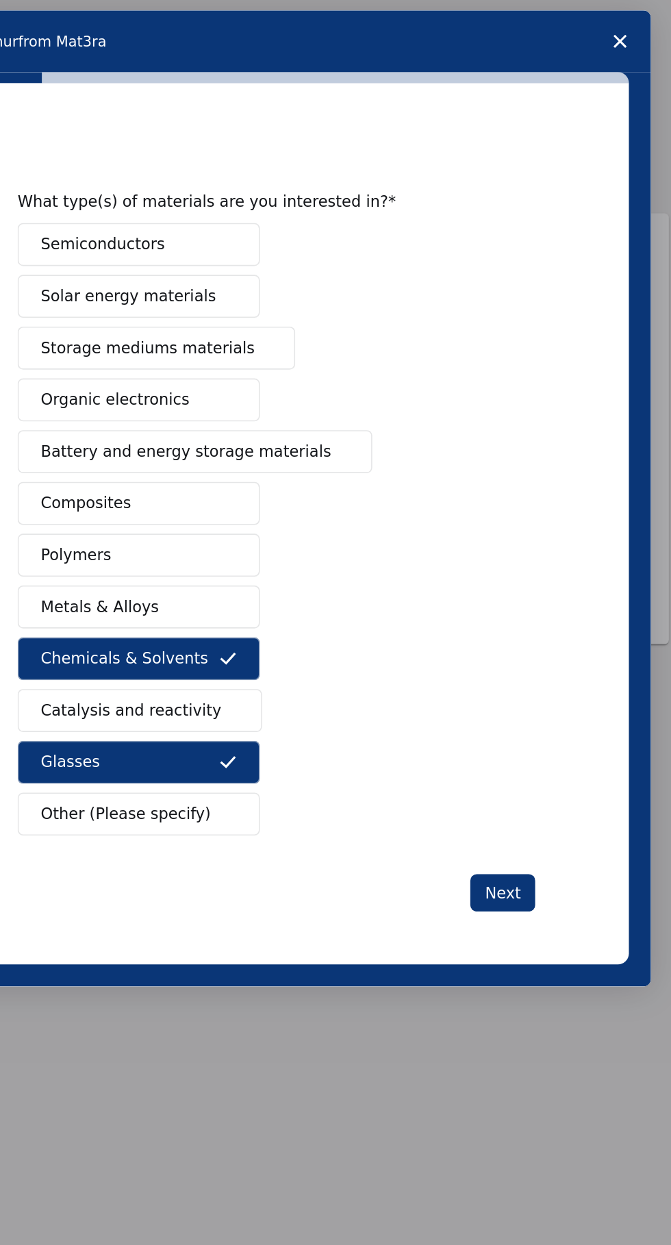
click at [199, 377] on button "Next" at bounding box center [213, 364] width 40 height 23
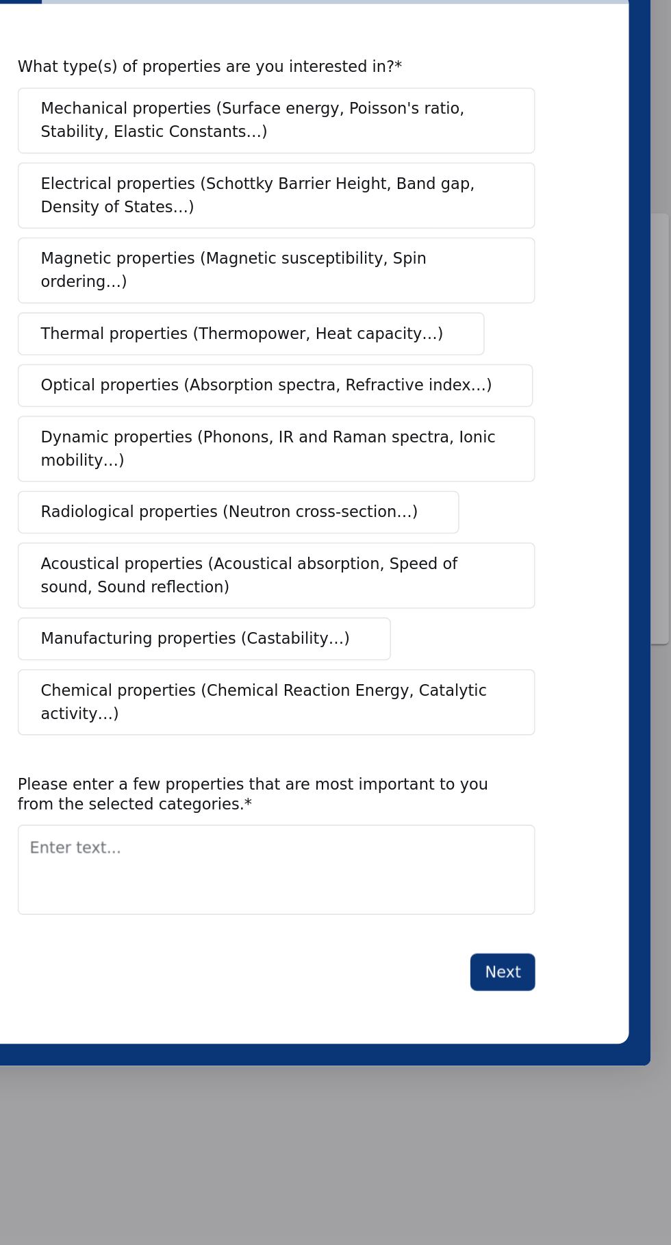
click at [0, 31] on button "Thermal properties (Thermopower, Heat capacity…)" at bounding box center [57, 17] width 290 height 27
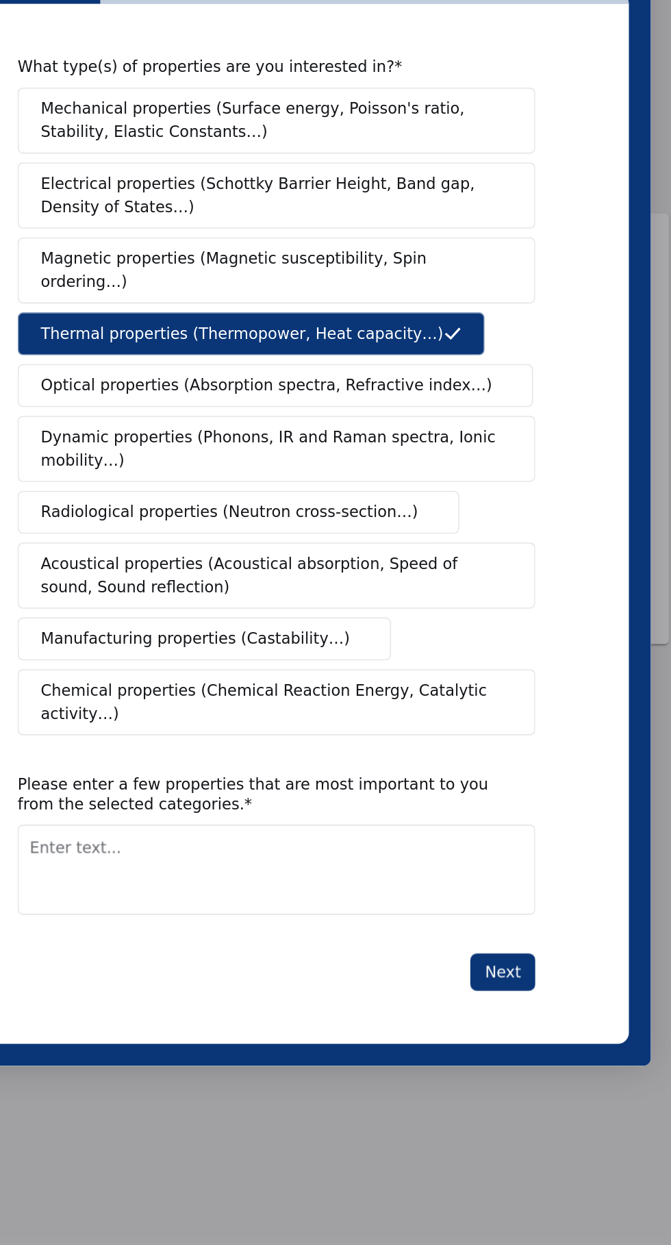
click at [0, 57] on span "Optical properties (Absorption spectra, Refractive index…)" at bounding box center [66, 49] width 281 height 14
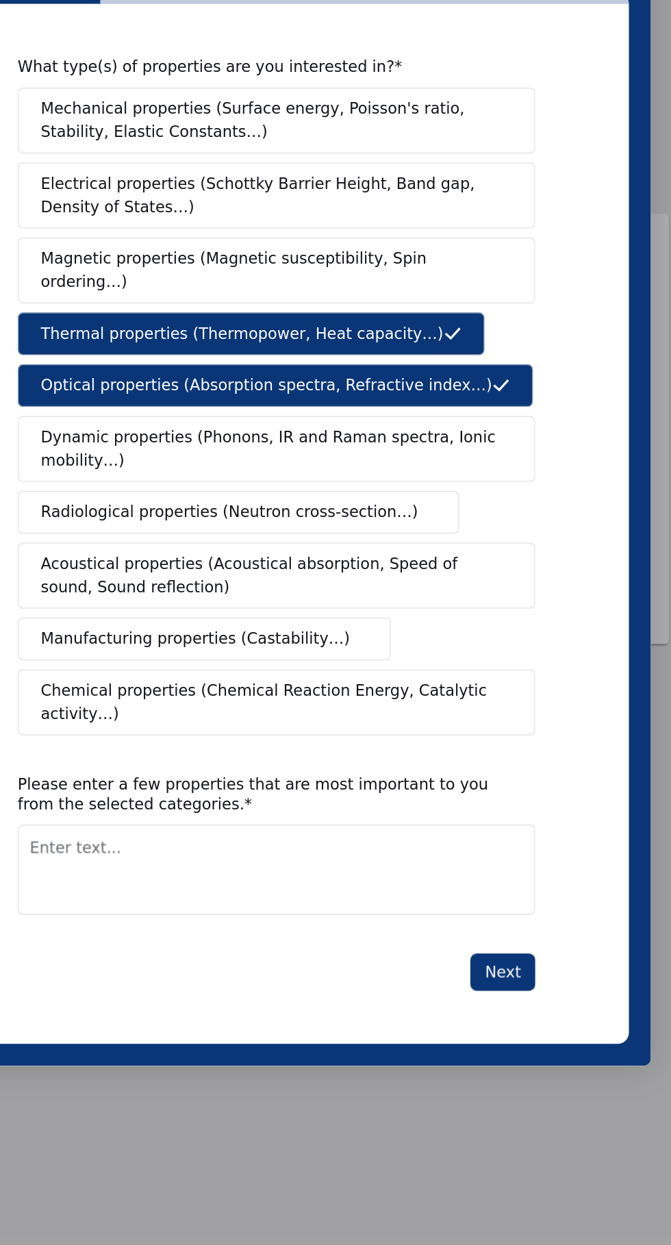
click at [0, 136] on span "Radiological properties (Neutron cross-section…)" at bounding box center [43, 128] width 235 height 14
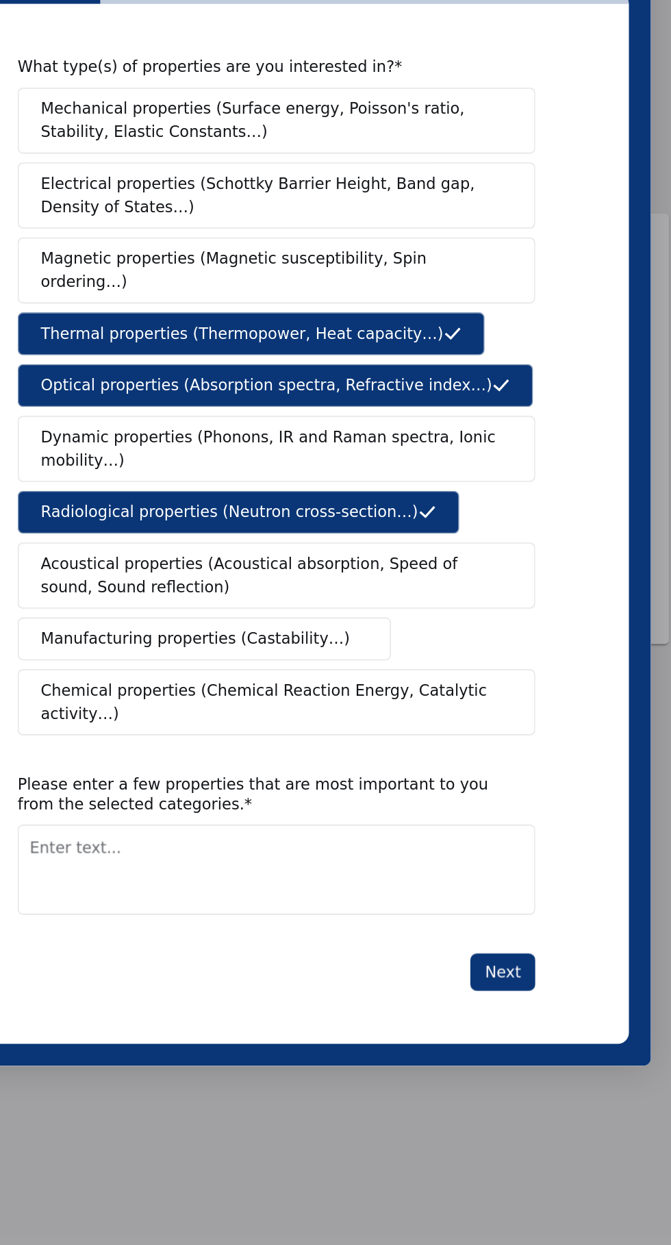
click at [0, 103] on span "Dynamic properties (Phonons, IR and Raman spectra, Ionic mobility…)" at bounding box center [68, 89] width 284 height 29
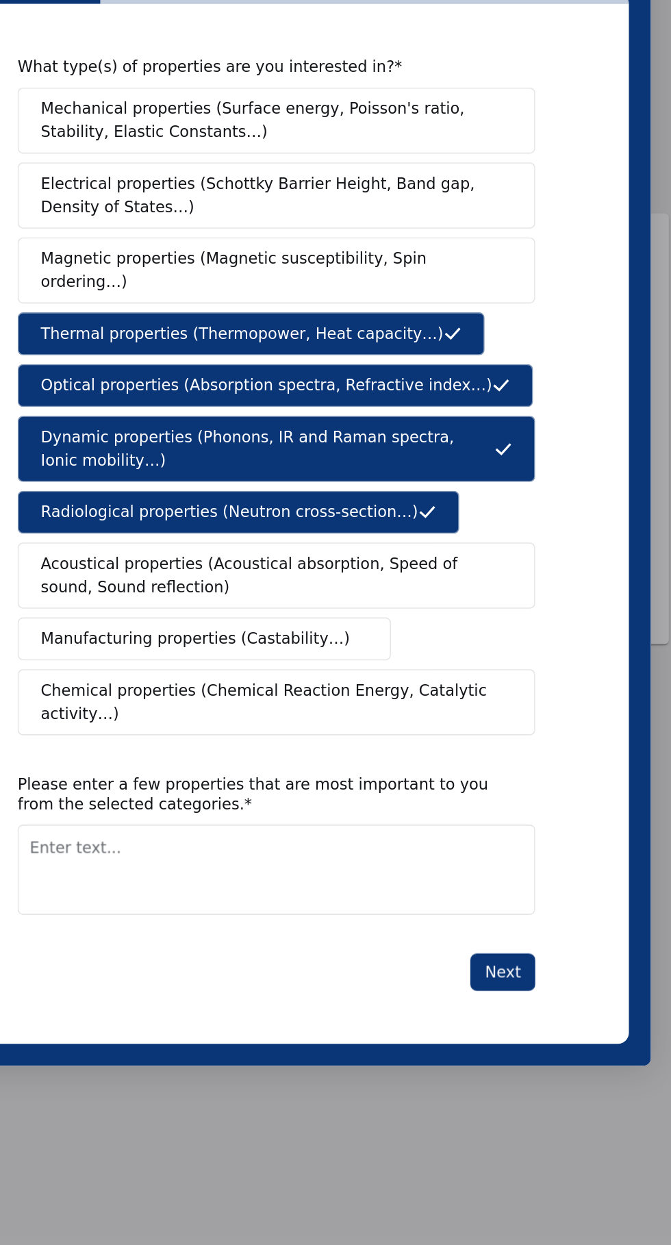
click at [0, 182] on span "Acoustical properties (Acoustical absorption, Speed of sound, Sound reflection)" at bounding box center [68, 167] width 285 height 29
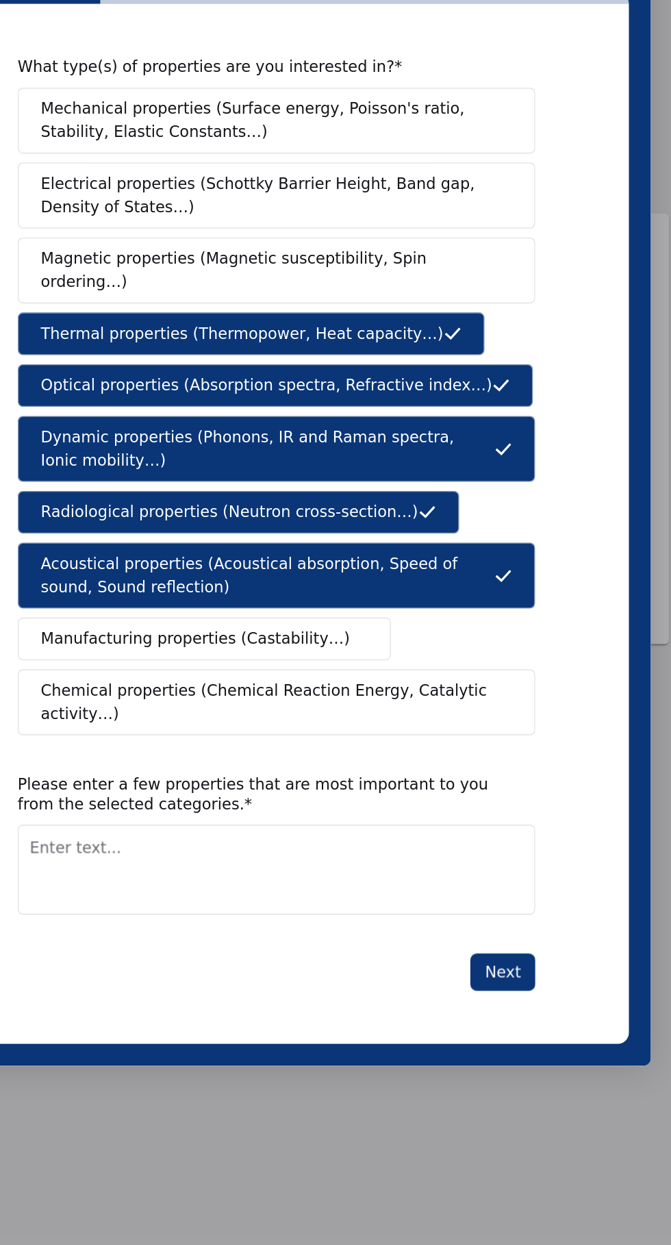
click at [0, 214] on span "Manufacturing properties (Castability…)" at bounding box center [22, 207] width 192 height 14
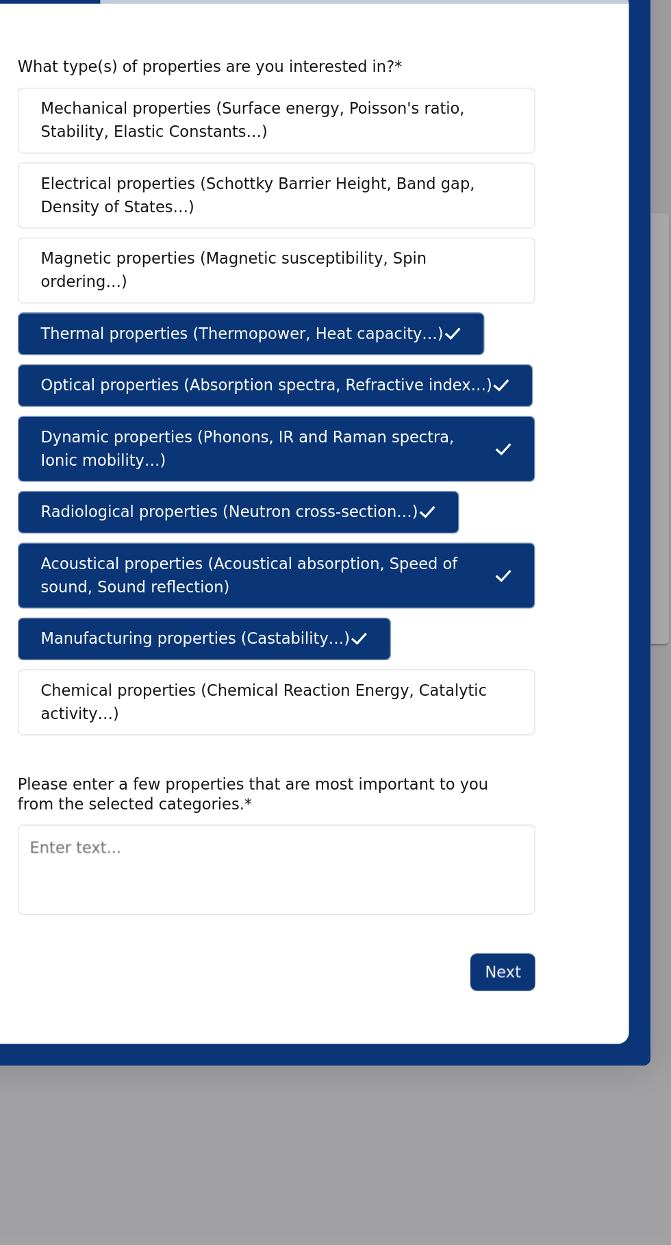
click at [0, 261] on span "Chemical properties (Chemical Reaction Energy, Catalytic activity…)" at bounding box center [68, 246] width 284 height 29
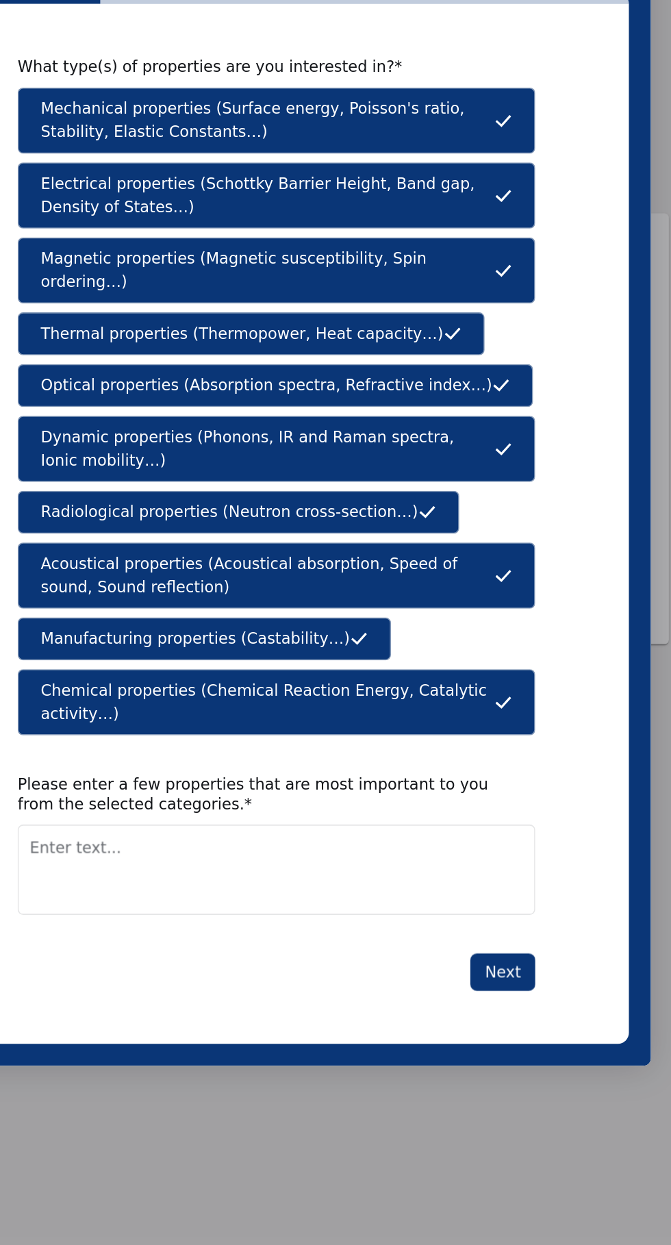
click at [213, 426] on button "Next" at bounding box center [213, 414] width 40 height 23
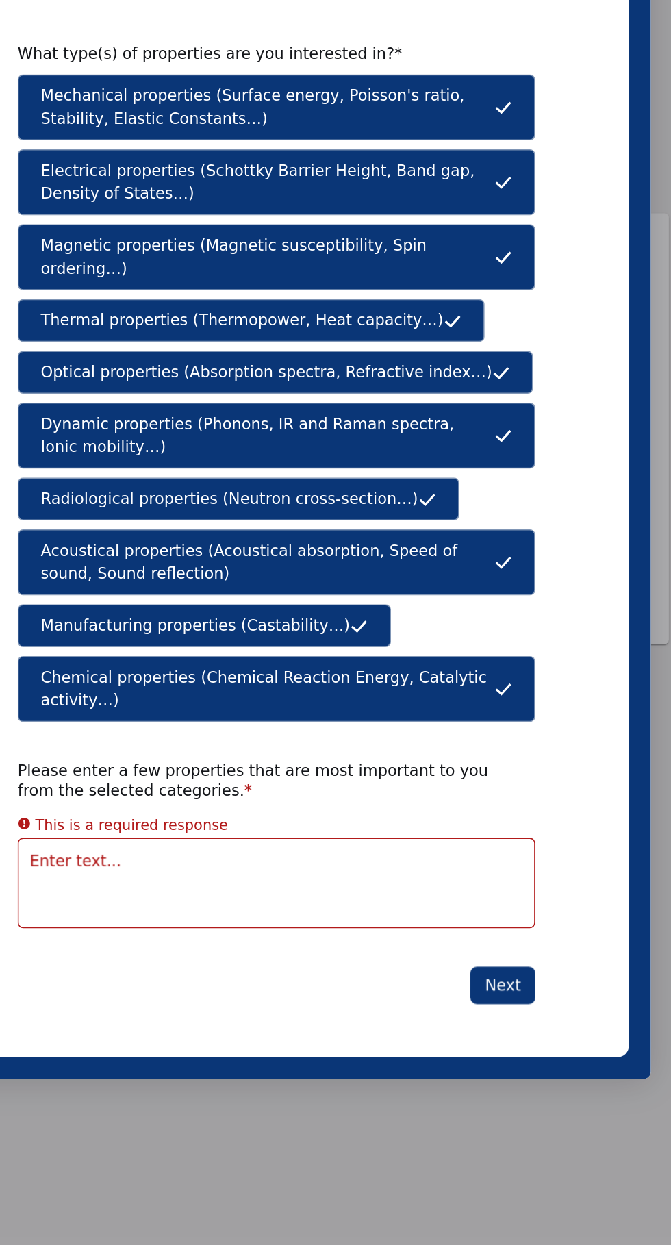
click at [0, 387] on textarea "Enter text..." at bounding box center [73, 359] width 322 height 56
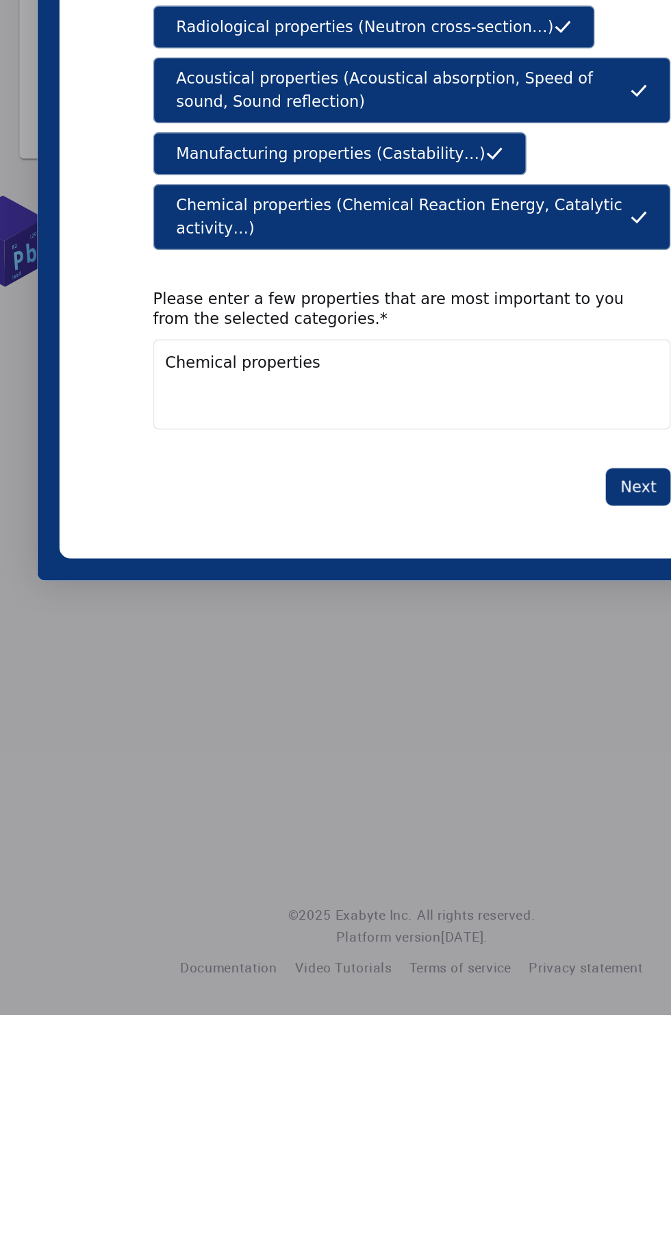
type textarea "Chemical properties"
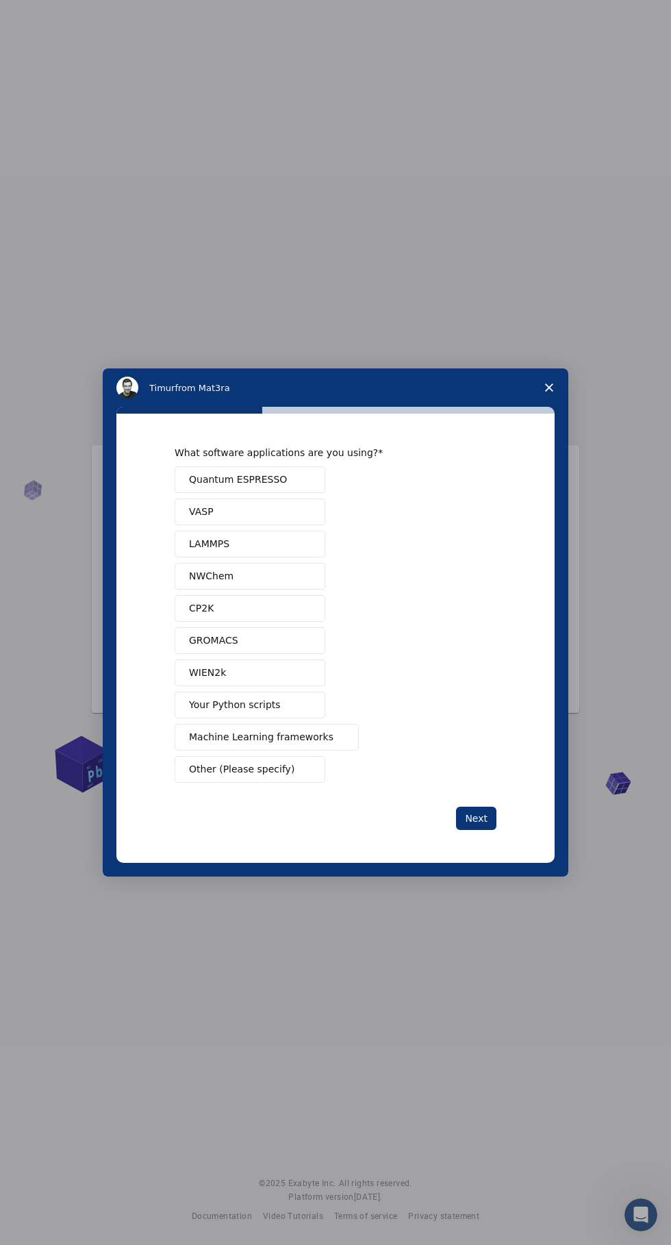
scroll to position [22, 0]
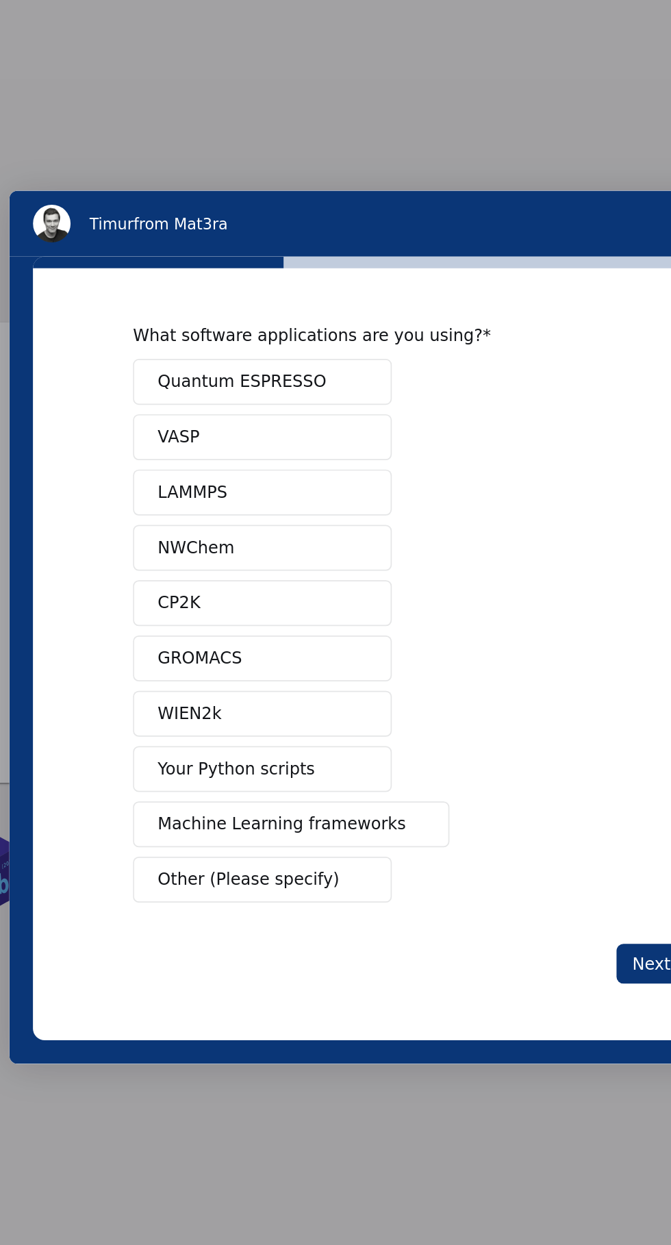
click at [23, 172] on span "CP2K" at bounding box center [34, 166] width 25 height 14
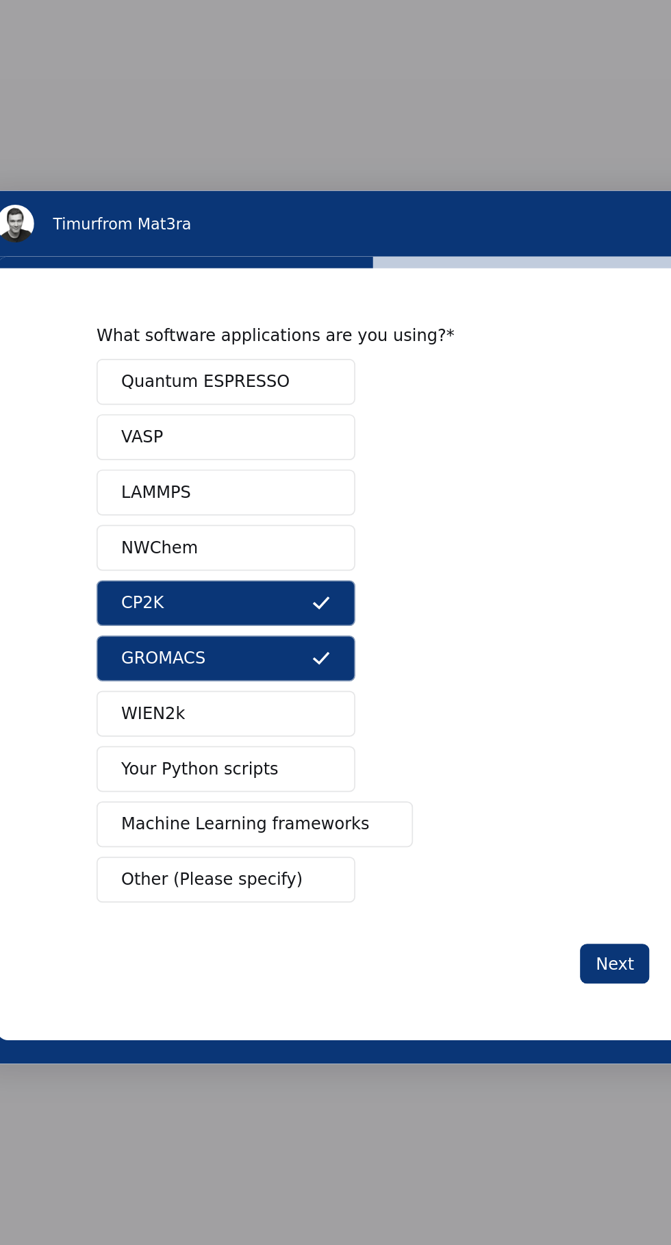
click at [267, 377] on button "Next" at bounding box center [273, 375] width 40 height 23
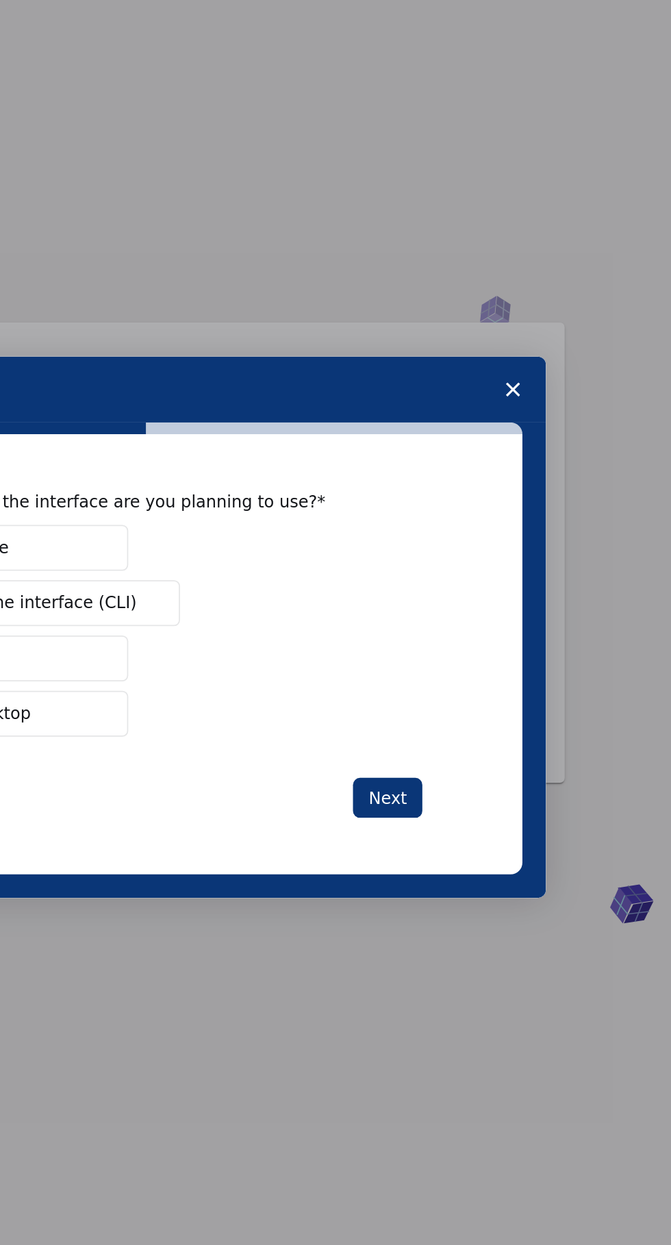
click at [111, 51] on span "Close survey" at bounding box center [119, 42] width 38 height 38
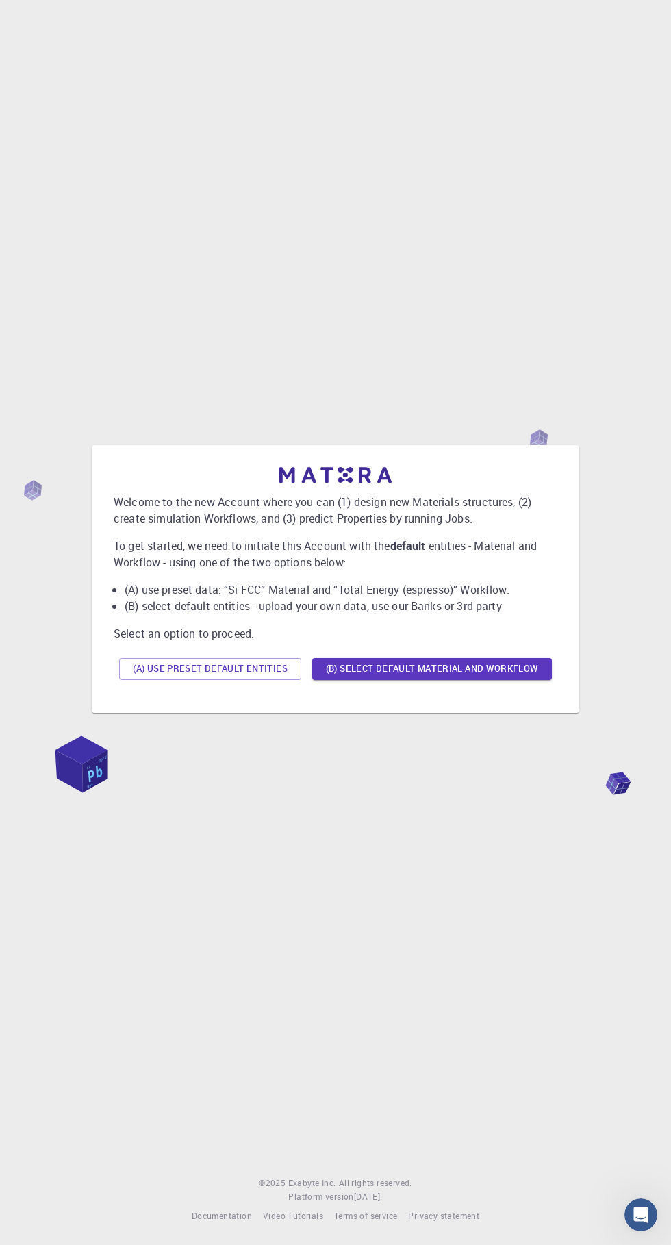
scroll to position [31, 0]
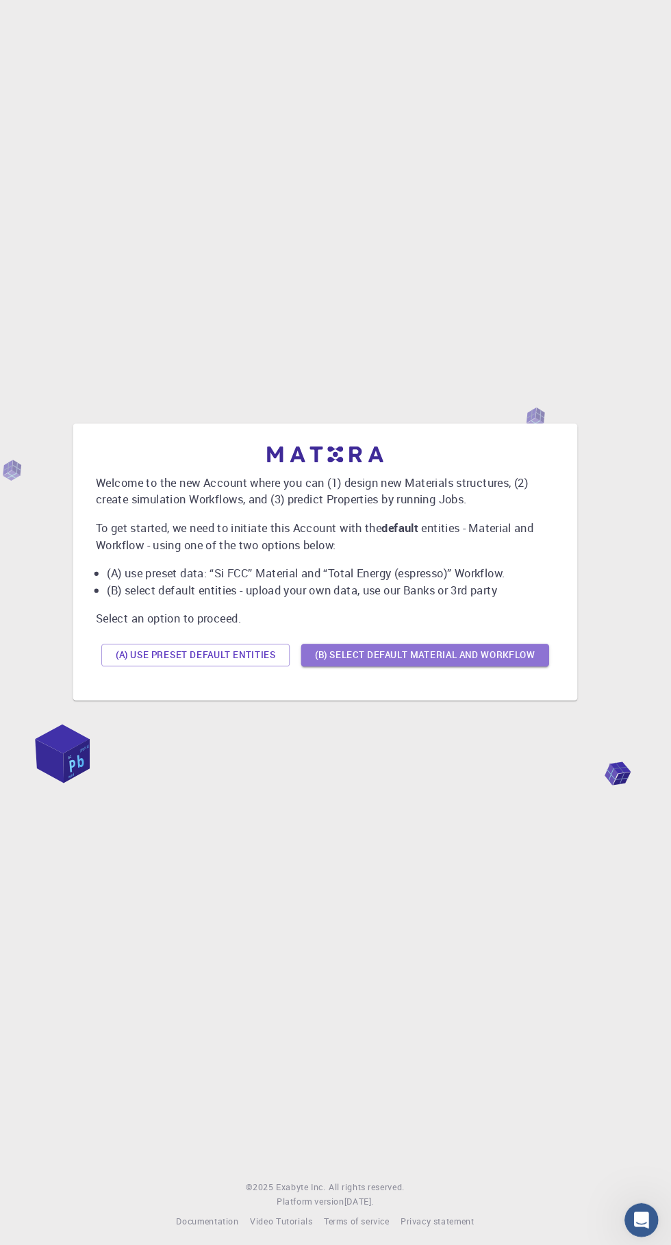
click at [379, 680] on button "(B) Select default material and workflow" at bounding box center [432, 669] width 240 height 22
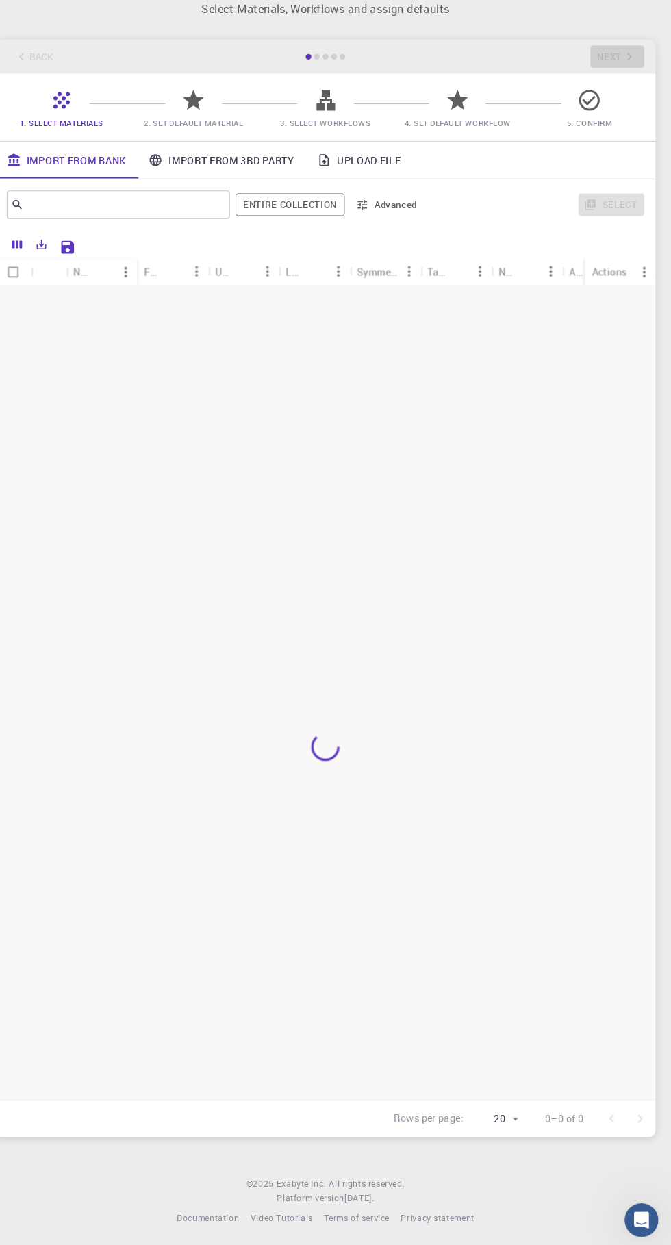
click at [161, 703] on div at bounding box center [335, 757] width 638 height 891
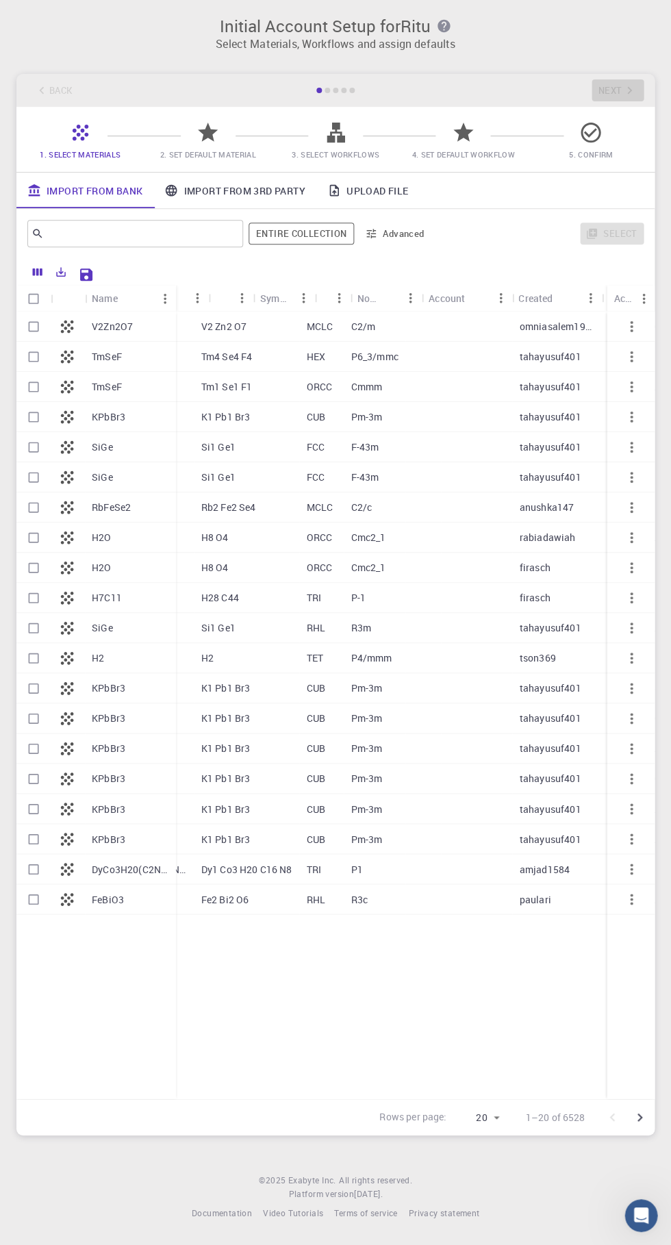
scroll to position [0, 0]
